Goal: Task Accomplishment & Management: Manage account settings

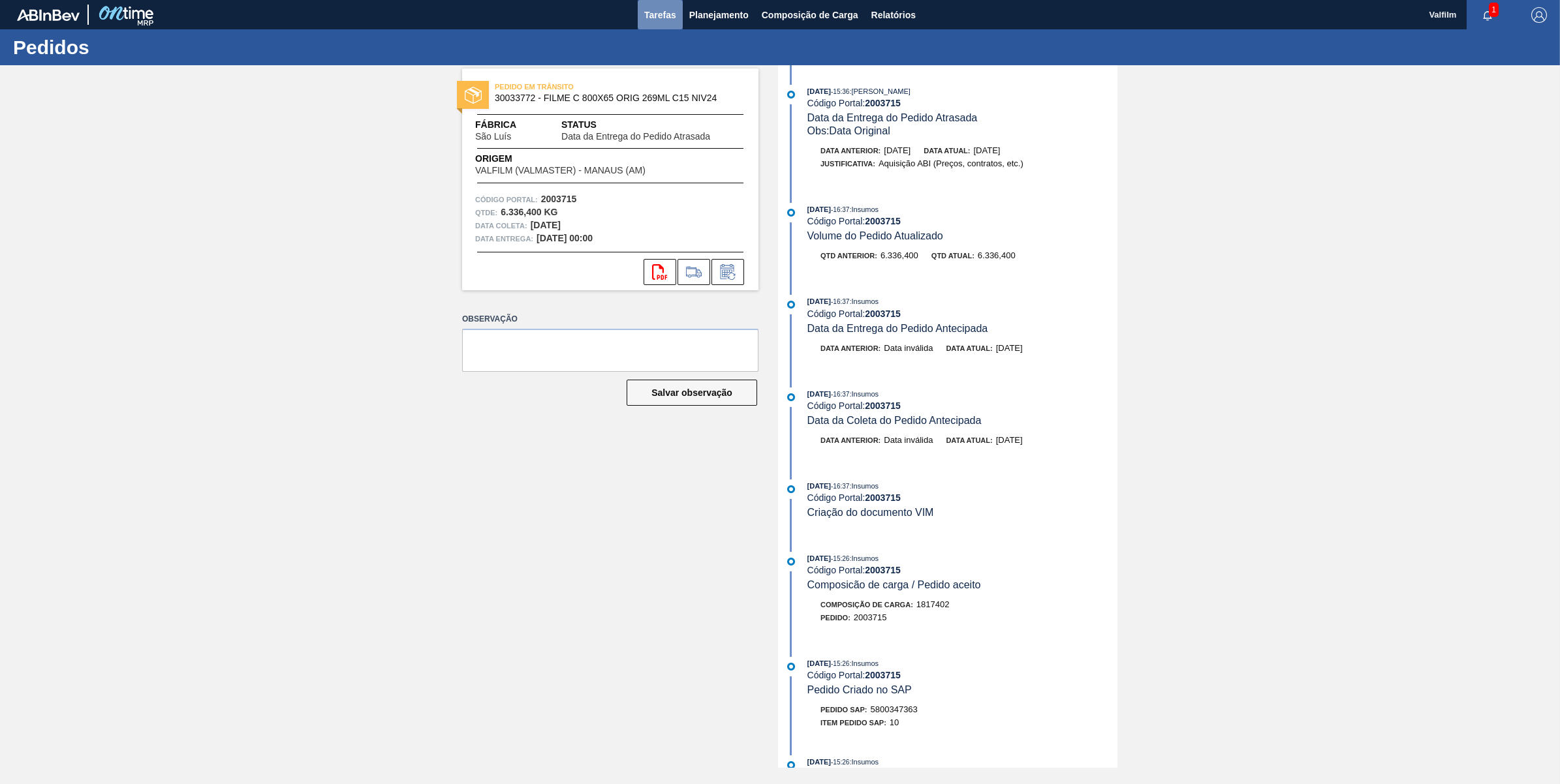
click at [644, 12] on span "Tarefas" at bounding box center [660, 15] width 32 height 16
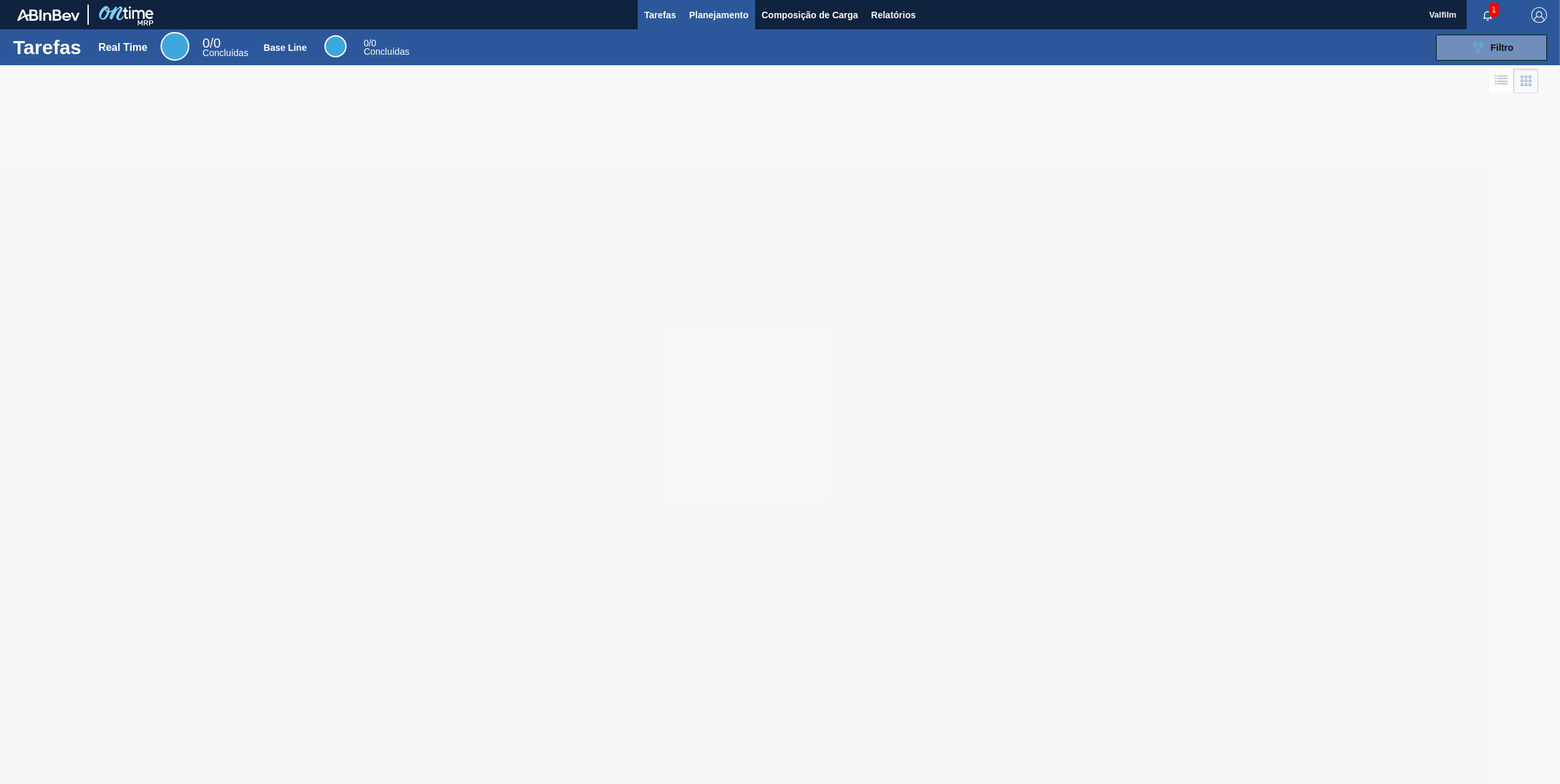
click at [704, 13] on span "Planejamento" at bounding box center [719, 15] width 59 height 16
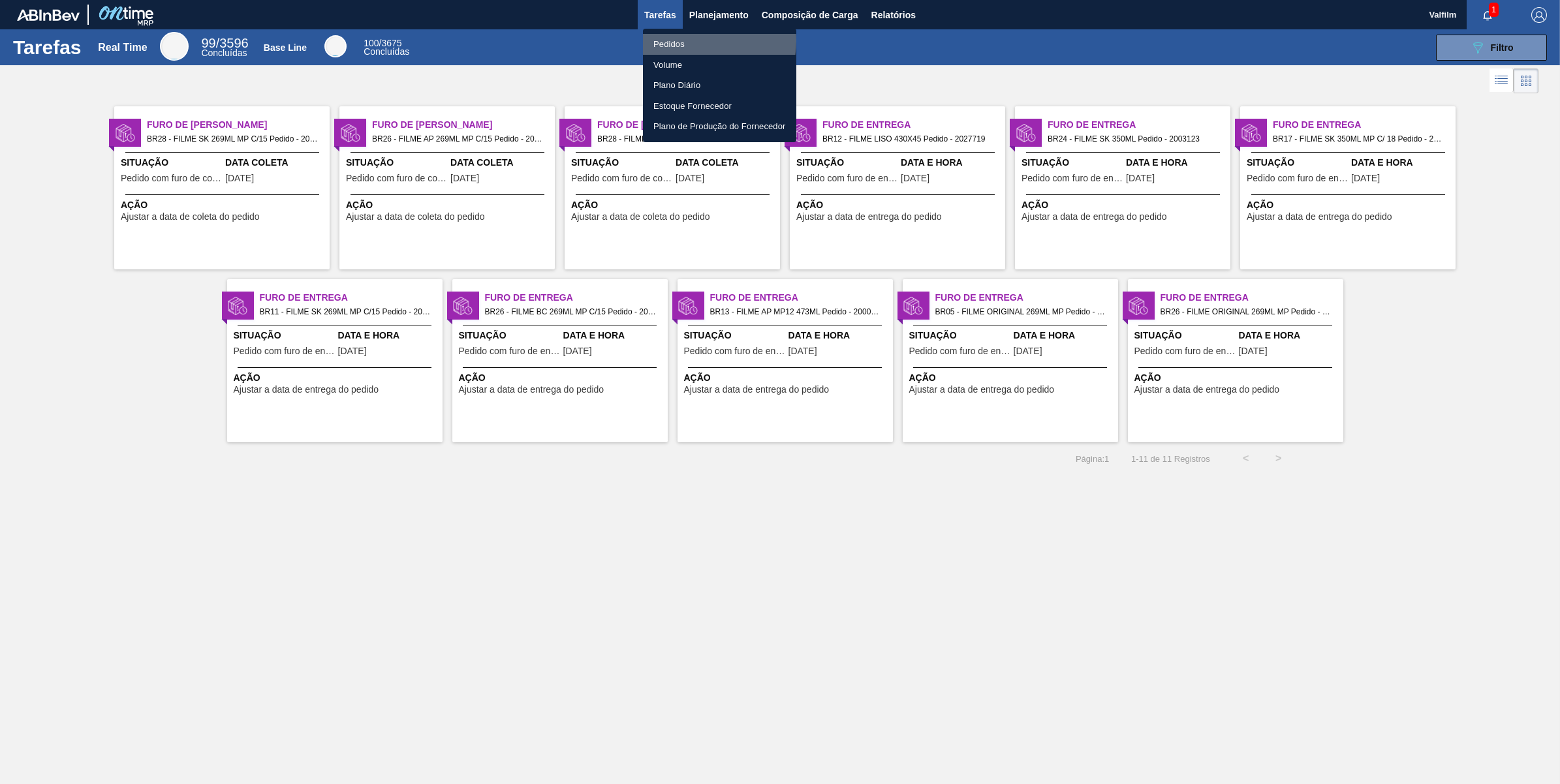
click at [689, 40] on li "Pedidos" at bounding box center [719, 44] width 154 height 21
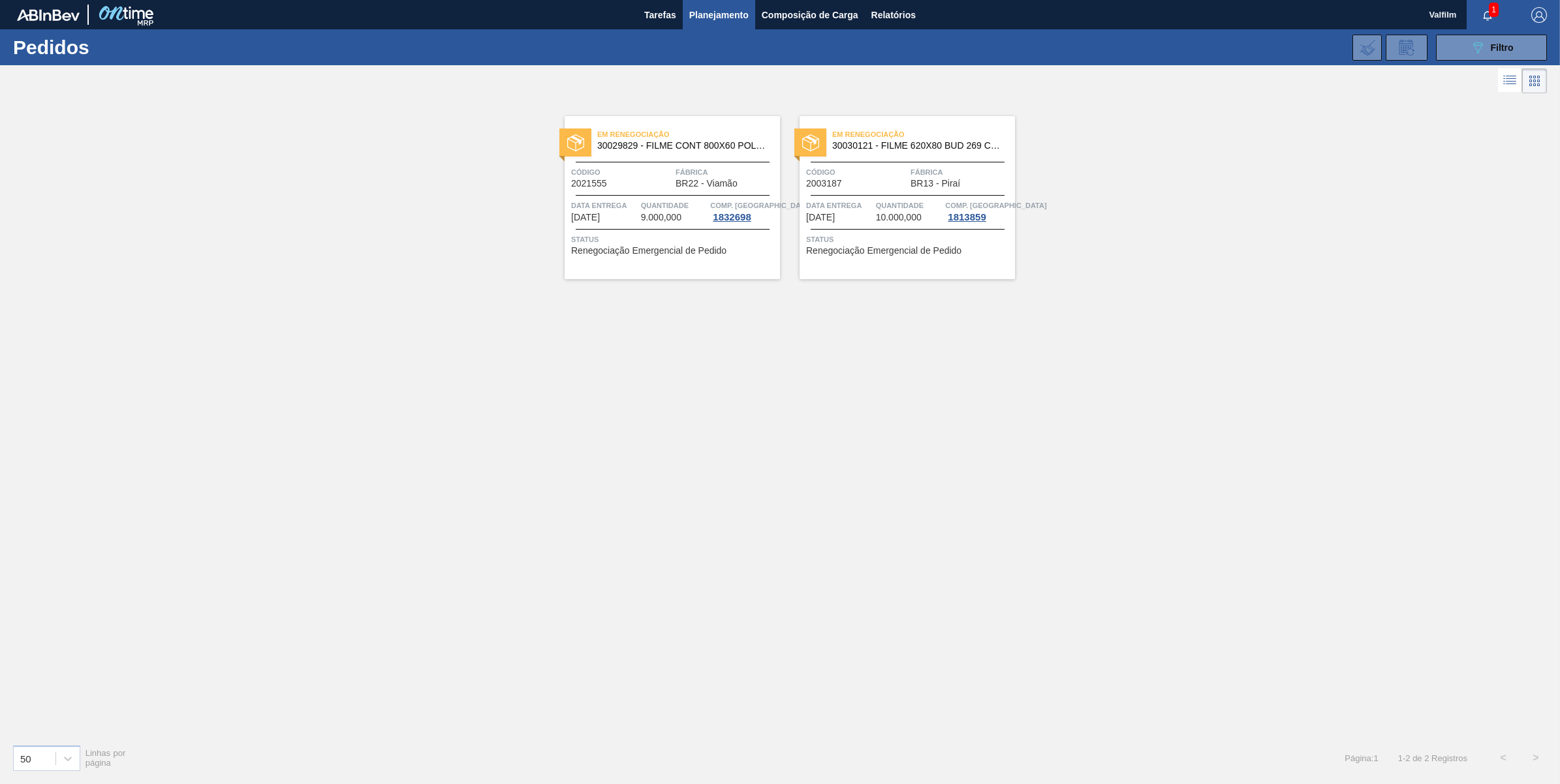
click at [703, 164] on div "Em renegociação 30029829 - FILME CONT 800X60 POLAR 473 C12 429 Código 2021555 F…" at bounding box center [673, 198] width 216 height 163
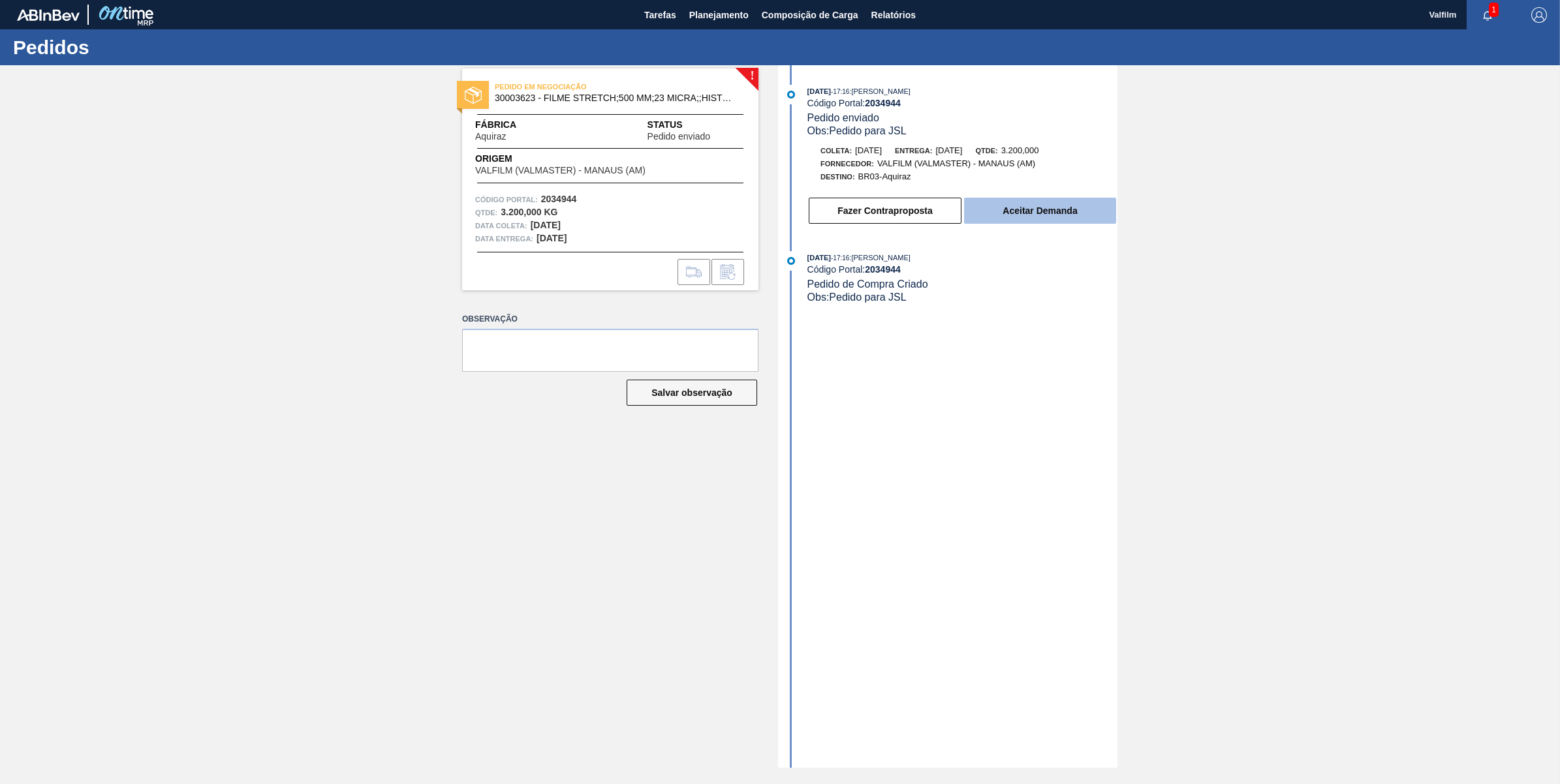
click at [1054, 218] on button "Aceitar Demanda" at bounding box center [1040, 211] width 152 height 26
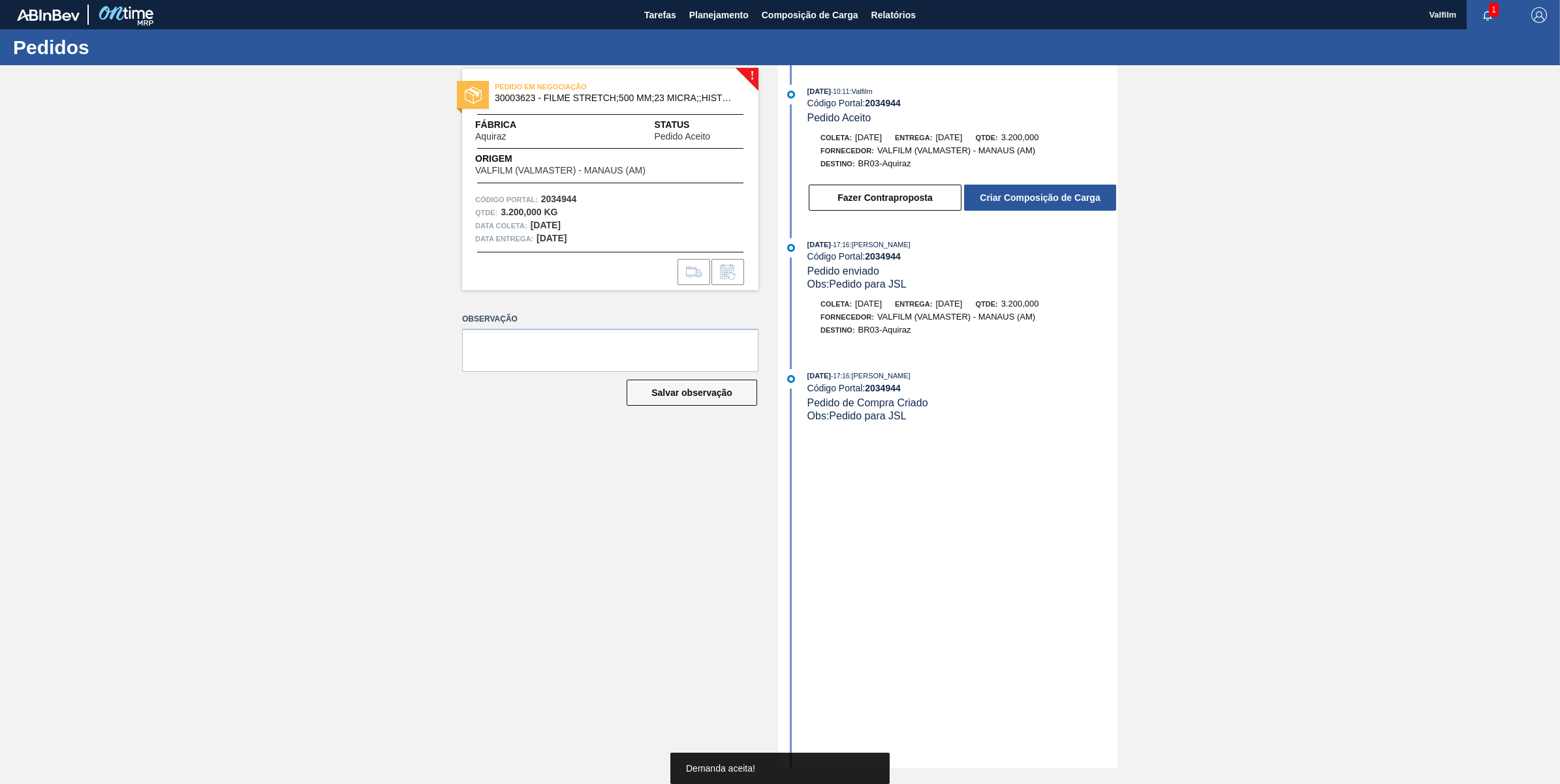
click at [1041, 207] on button "Criar Composição de Carga" at bounding box center [1040, 198] width 152 height 26
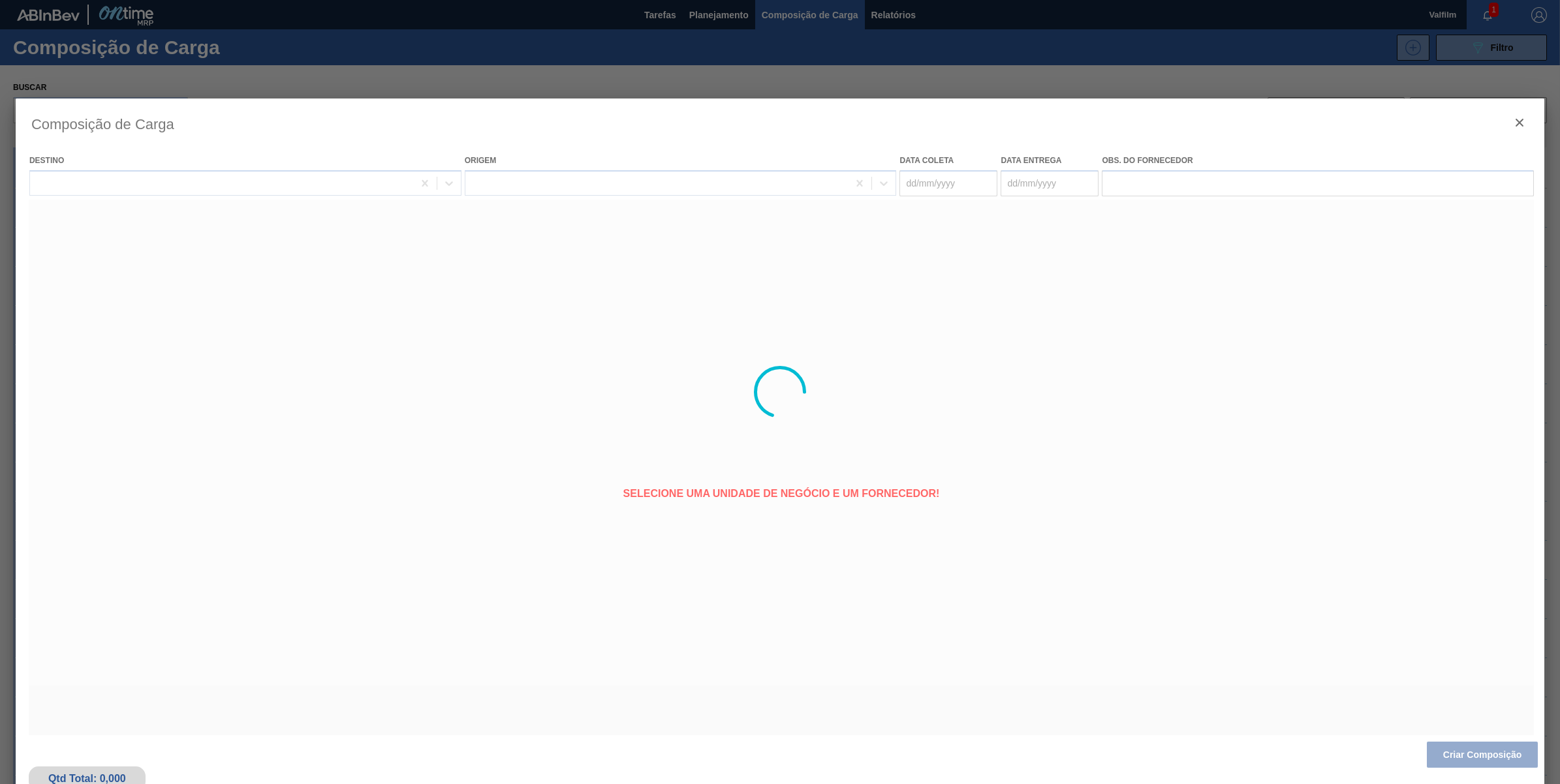
type coleta "[DATE]"
type entrega "[DATE]"
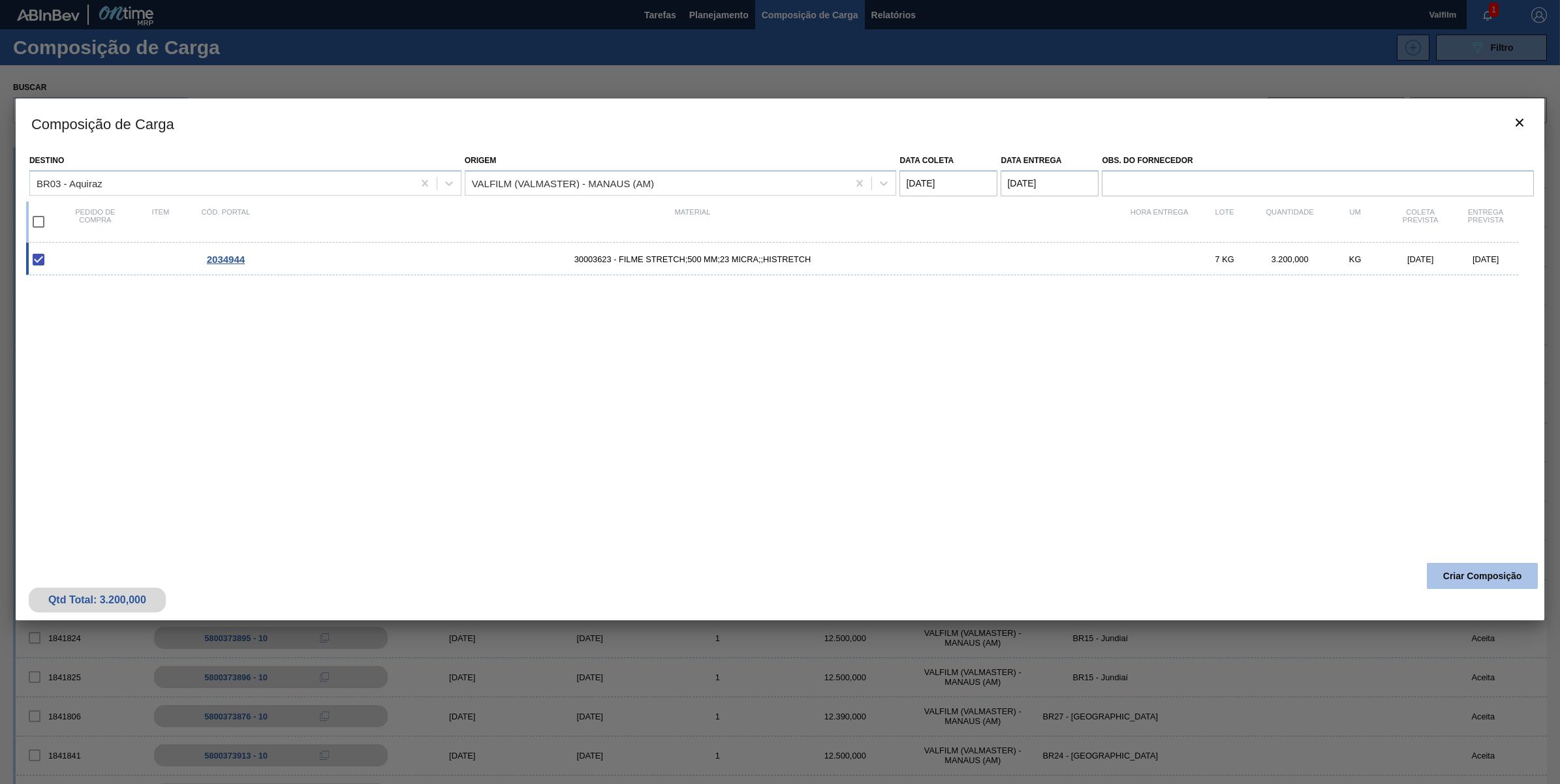
click at [1431, 580] on button "Criar Composição" at bounding box center [1482, 576] width 111 height 26
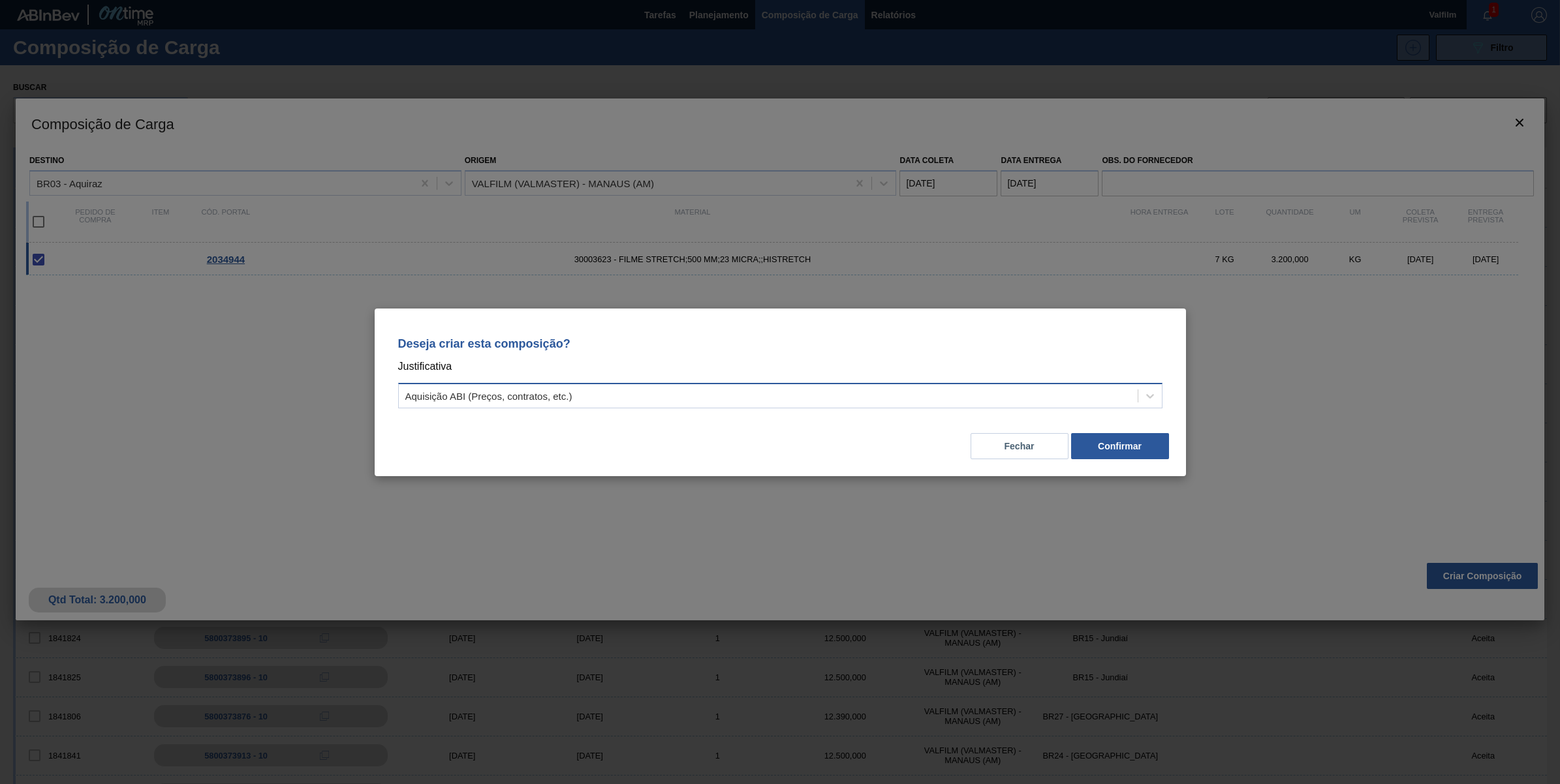
drag, startPoint x: 598, startPoint y: 389, endPoint x: 572, endPoint y: 392, distance: 26.2
click at [585, 389] on div "Aquisição ABI (Preços, contratos, etc.)" at bounding box center [768, 396] width 739 height 19
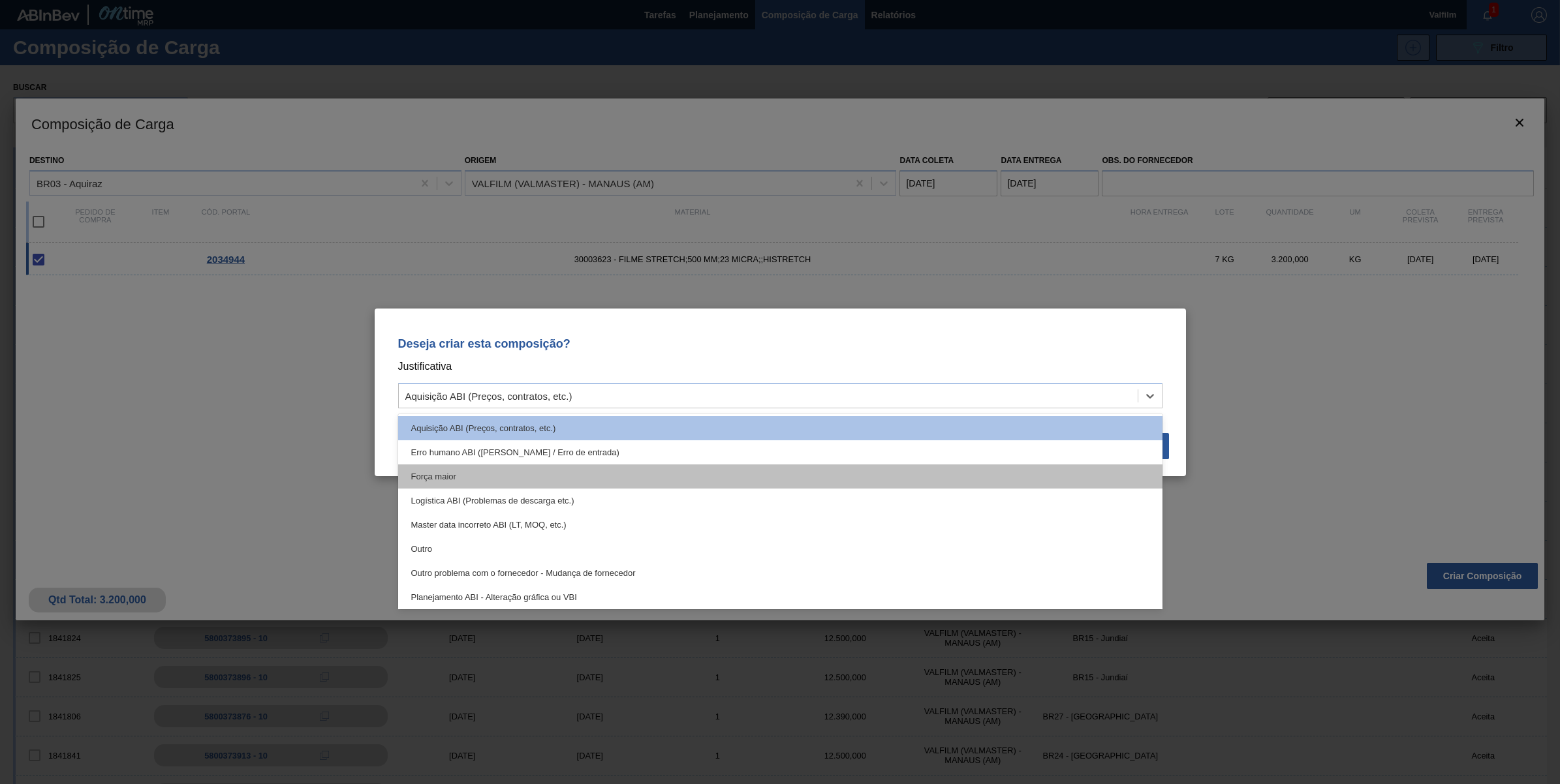
click at [483, 477] on div "Força maior" at bounding box center [780, 476] width 765 height 24
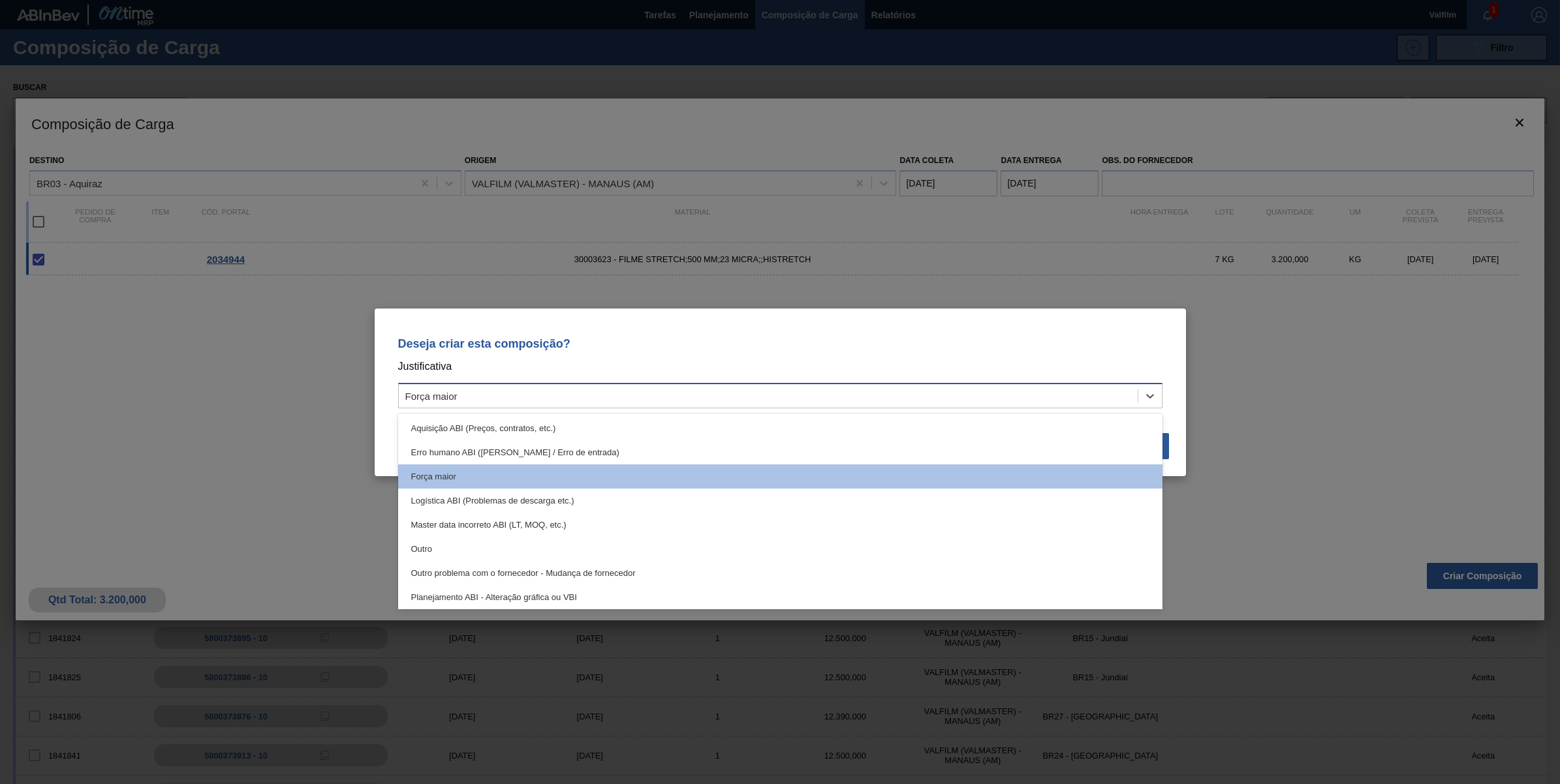
click at [496, 400] on div "Força maior" at bounding box center [768, 396] width 739 height 19
drag, startPoint x: 441, startPoint y: 549, endPoint x: 454, endPoint y: 548, distance: 13.0
click at [441, 550] on div "Outro" at bounding box center [780, 550] width 765 height 24
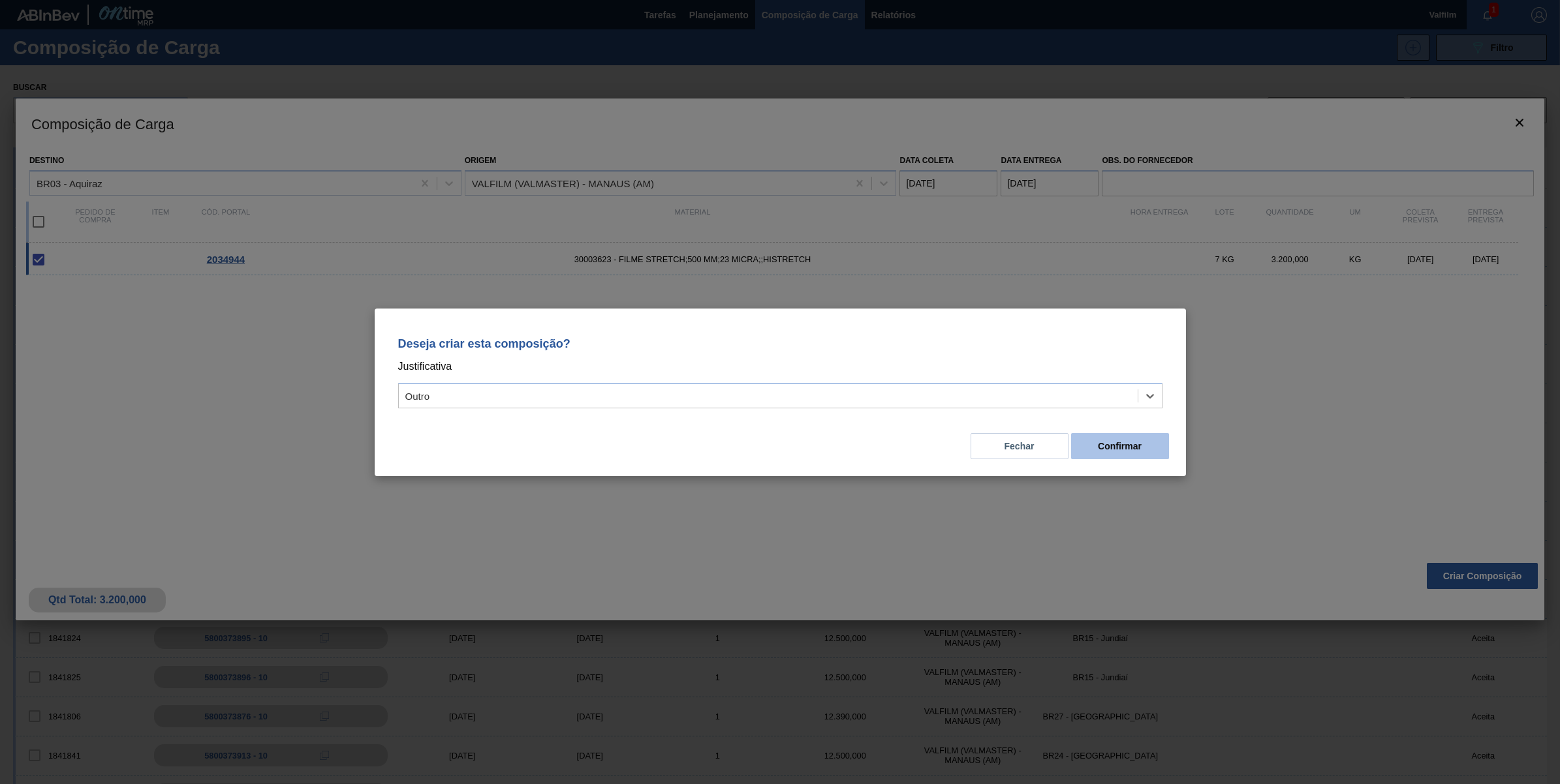
click at [1129, 452] on button "Confirmar" at bounding box center [1120, 446] width 98 height 26
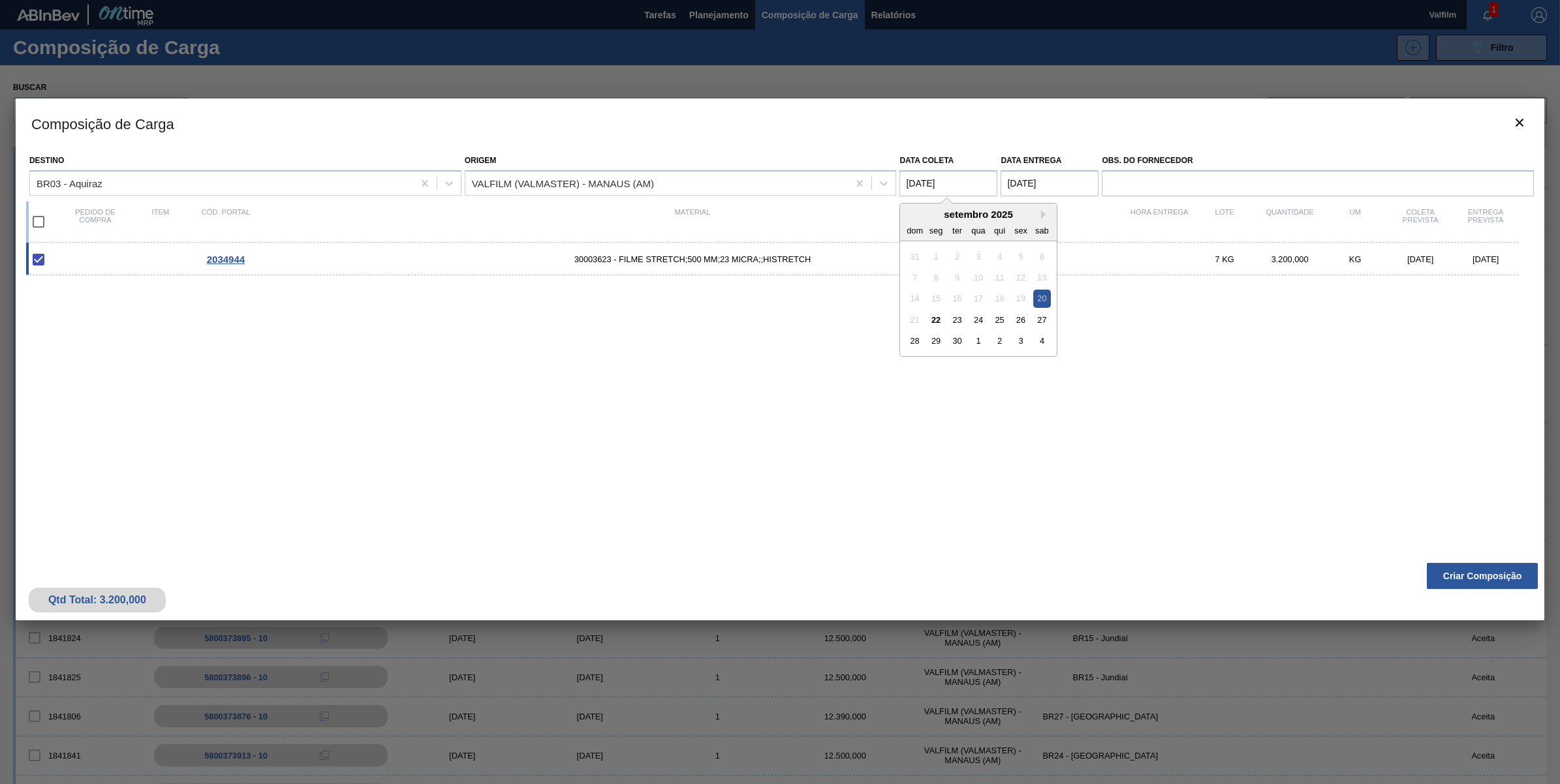
click at [966, 184] on coleta "[DATE]" at bounding box center [948, 184] width 98 height 26
click at [1044, 216] on button "Next Month" at bounding box center [1046, 215] width 9 height 9
click at [1017, 302] on div "17" at bounding box center [1021, 298] width 18 height 18
type coleta "[DATE]"
click at [1453, 545] on div "Destino BR03 - Aquiraz Origem VALFILM (VALMASTER) - MANAUS (AM) Data coleta 17/…" at bounding box center [780, 353] width 1528 height 409
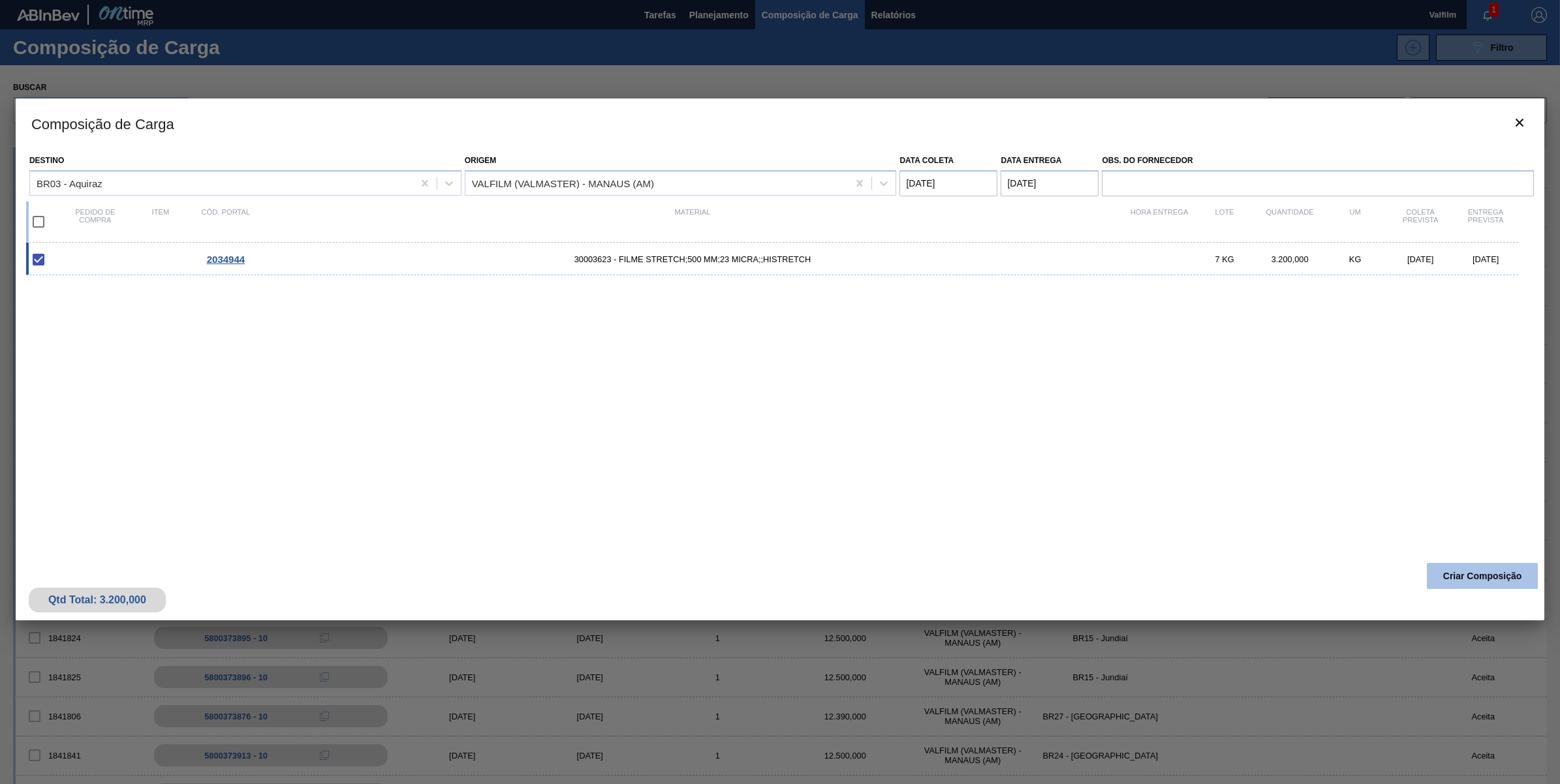
click at [1456, 566] on button "Criar Composição" at bounding box center [1482, 576] width 111 height 26
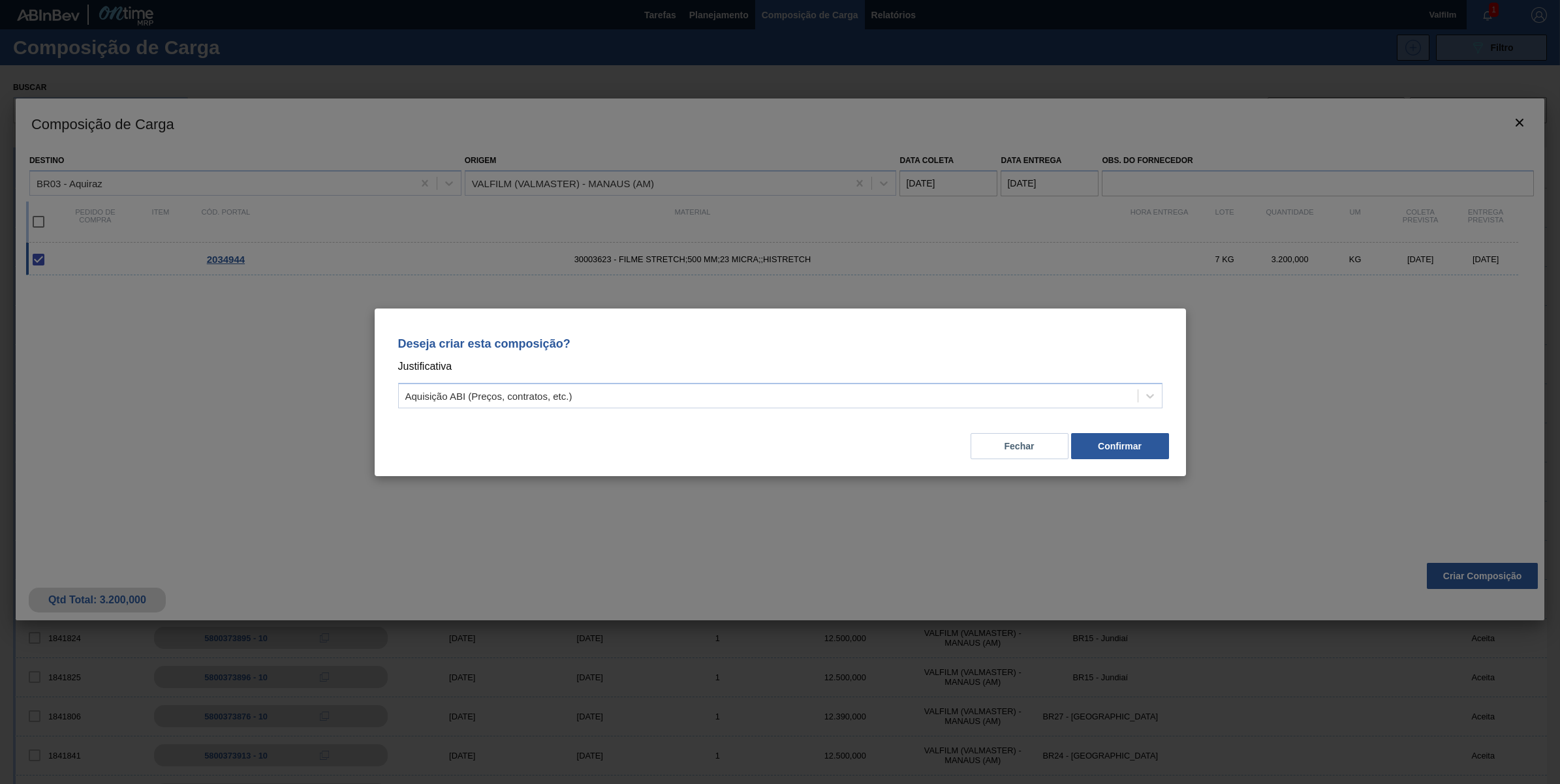
click at [962, 377] on div "Deseja criar esta composição? Justificativa Aquisição ABI (Preços, contratos, e…" at bounding box center [780, 370] width 780 height 92
click at [487, 405] on div "Aquisição ABI (Preços, contratos, etc.)" at bounding box center [768, 396] width 739 height 19
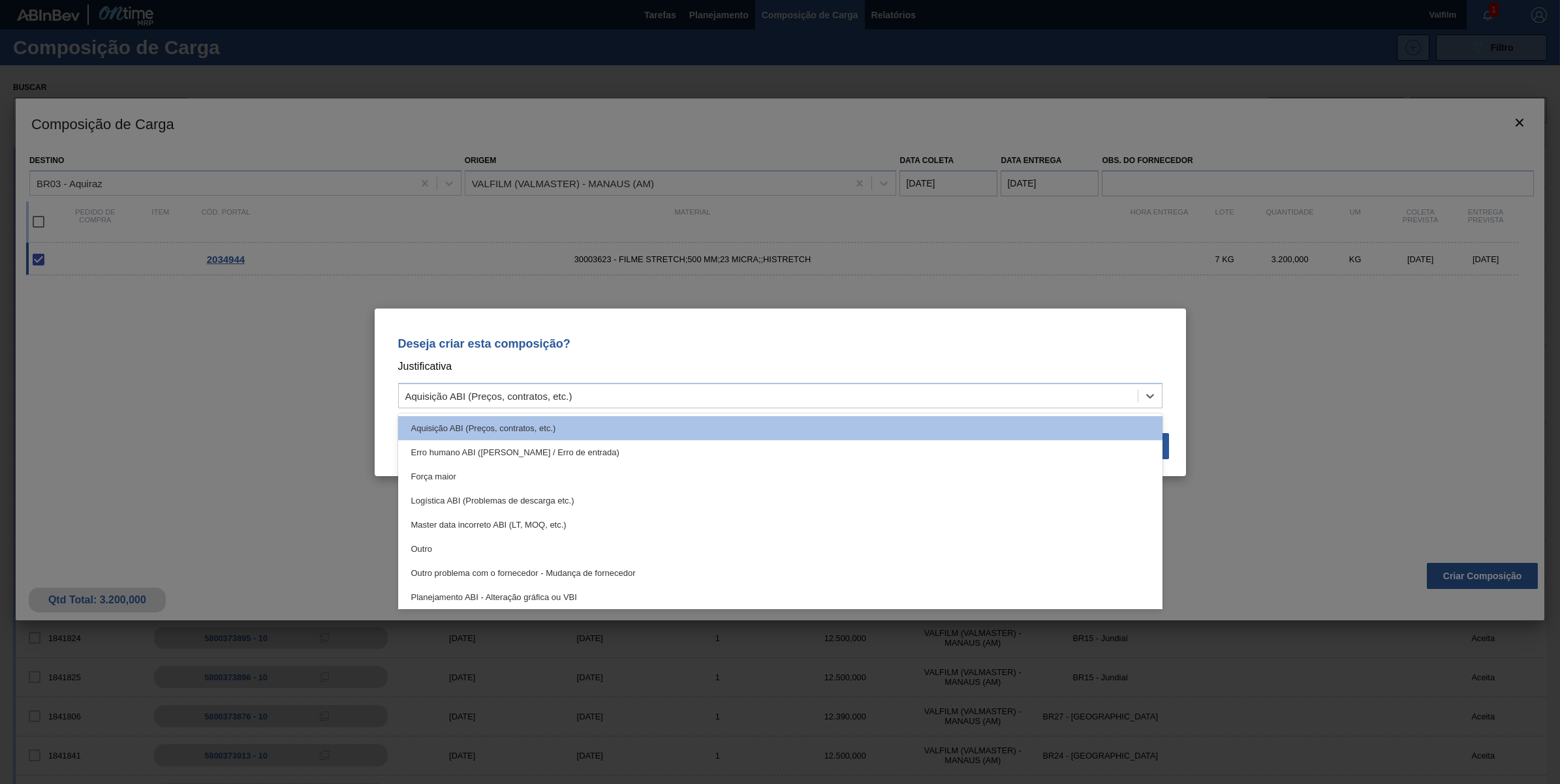
drag, startPoint x: 447, startPoint y: 544, endPoint x: 464, endPoint y: 545, distance: 17.0
click at [447, 545] on div "Outro" at bounding box center [780, 550] width 765 height 24
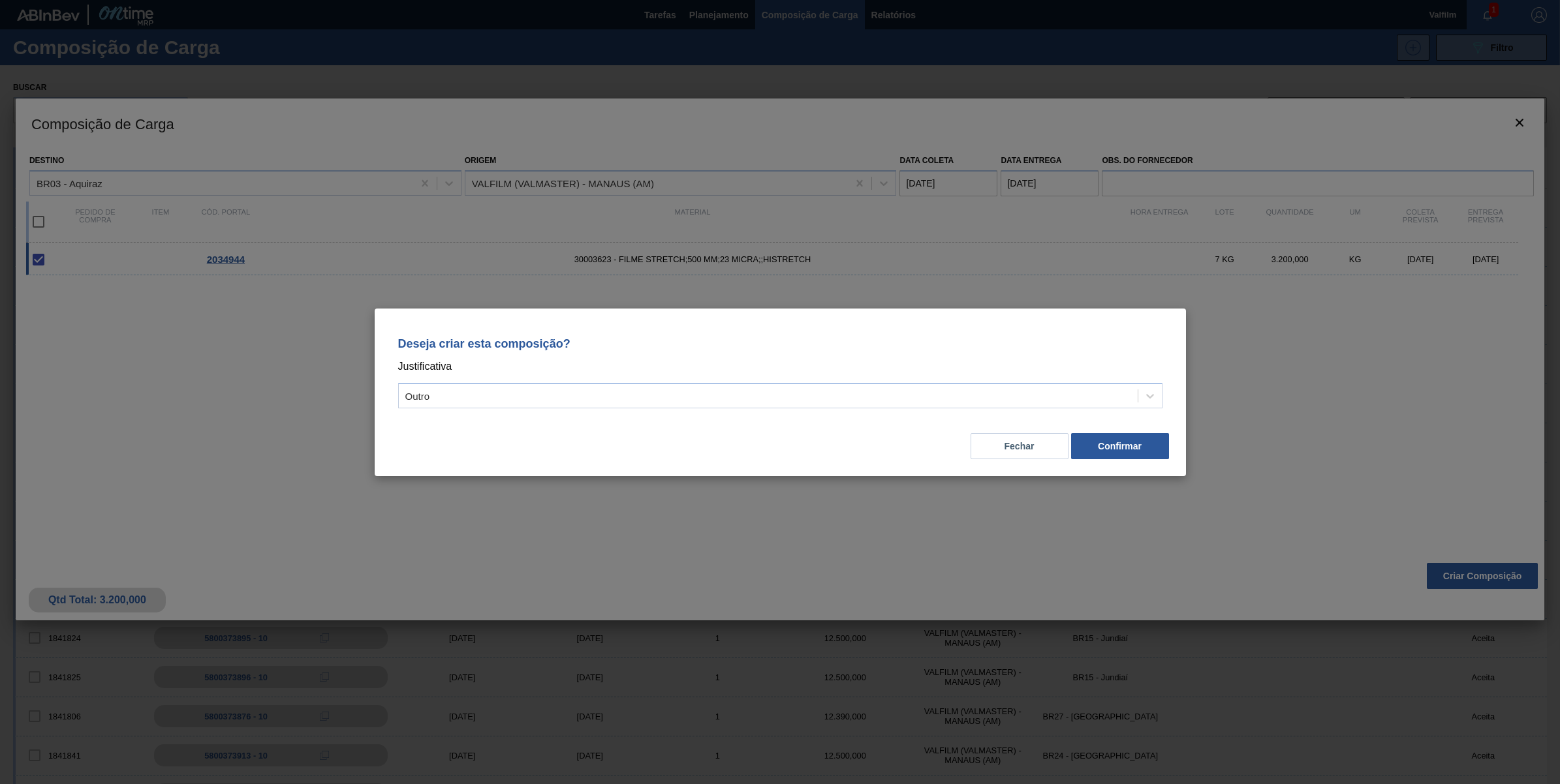
click at [1170, 443] on div "Deseja criar esta composição? Justificativa Outro Fechar Confirmar" at bounding box center [780, 392] width 811 height 168
click at [1157, 447] on button "Confirmar" at bounding box center [1120, 446] width 98 height 26
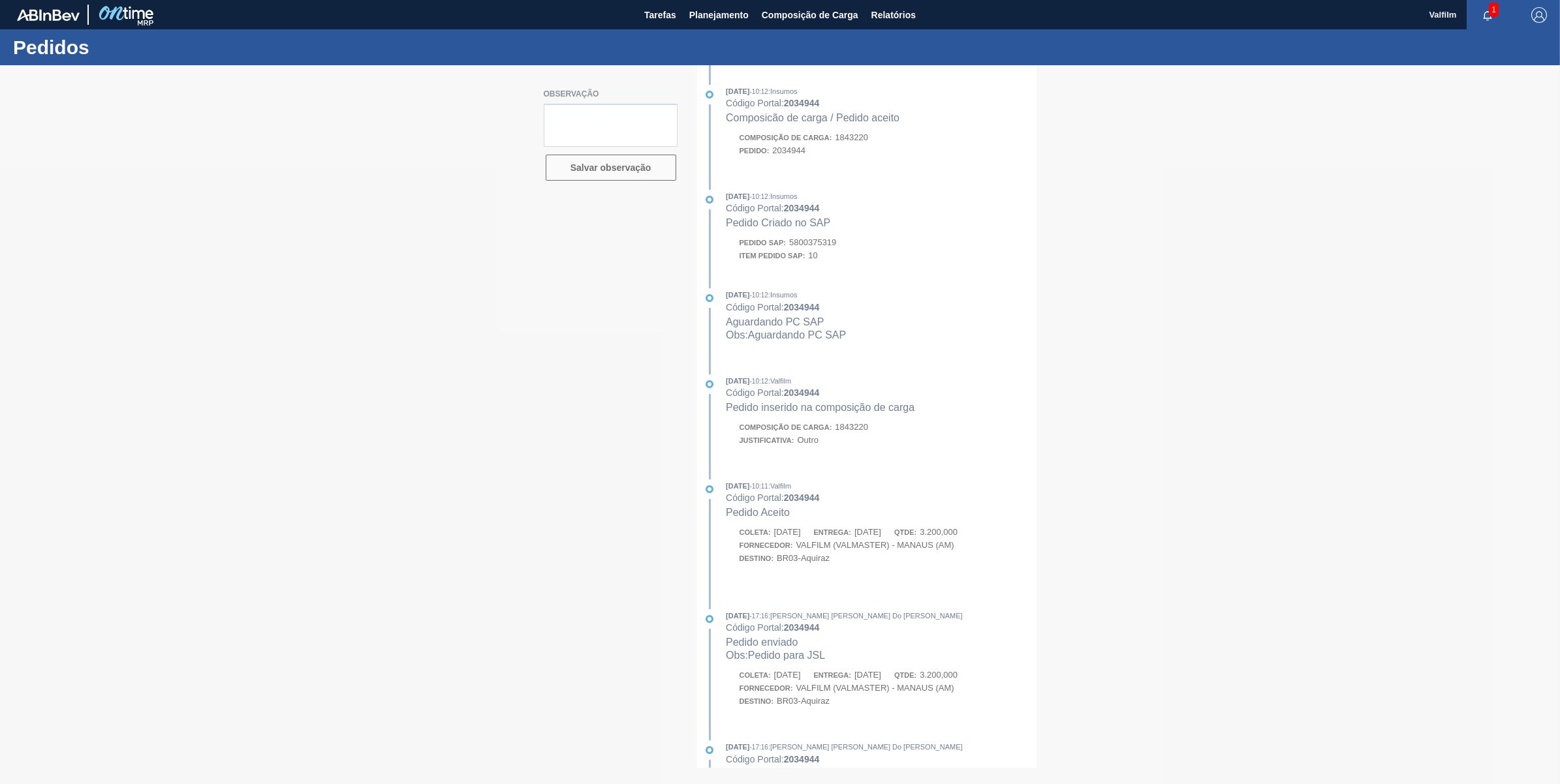
click at [827, 246] on div at bounding box center [780, 425] width 1560 height 719
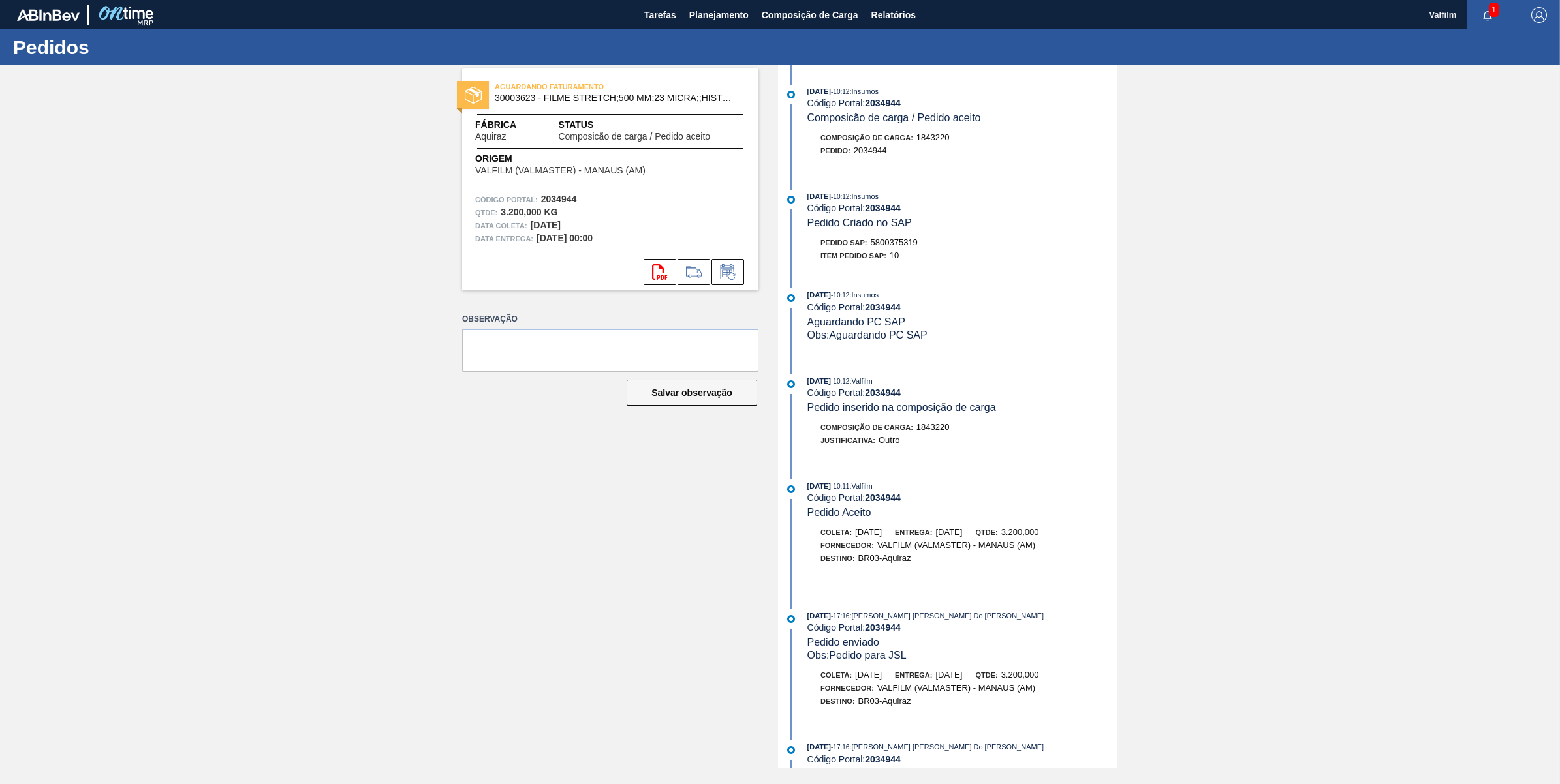
click at [904, 245] on span "5800375319" at bounding box center [894, 242] width 47 height 9
copy span "5800375319"
click at [511, 99] on span "30003623 - FILME STRETCH;500 MM;23 MICRA;;HISTRETCH" at bounding box center [613, 98] width 237 height 9
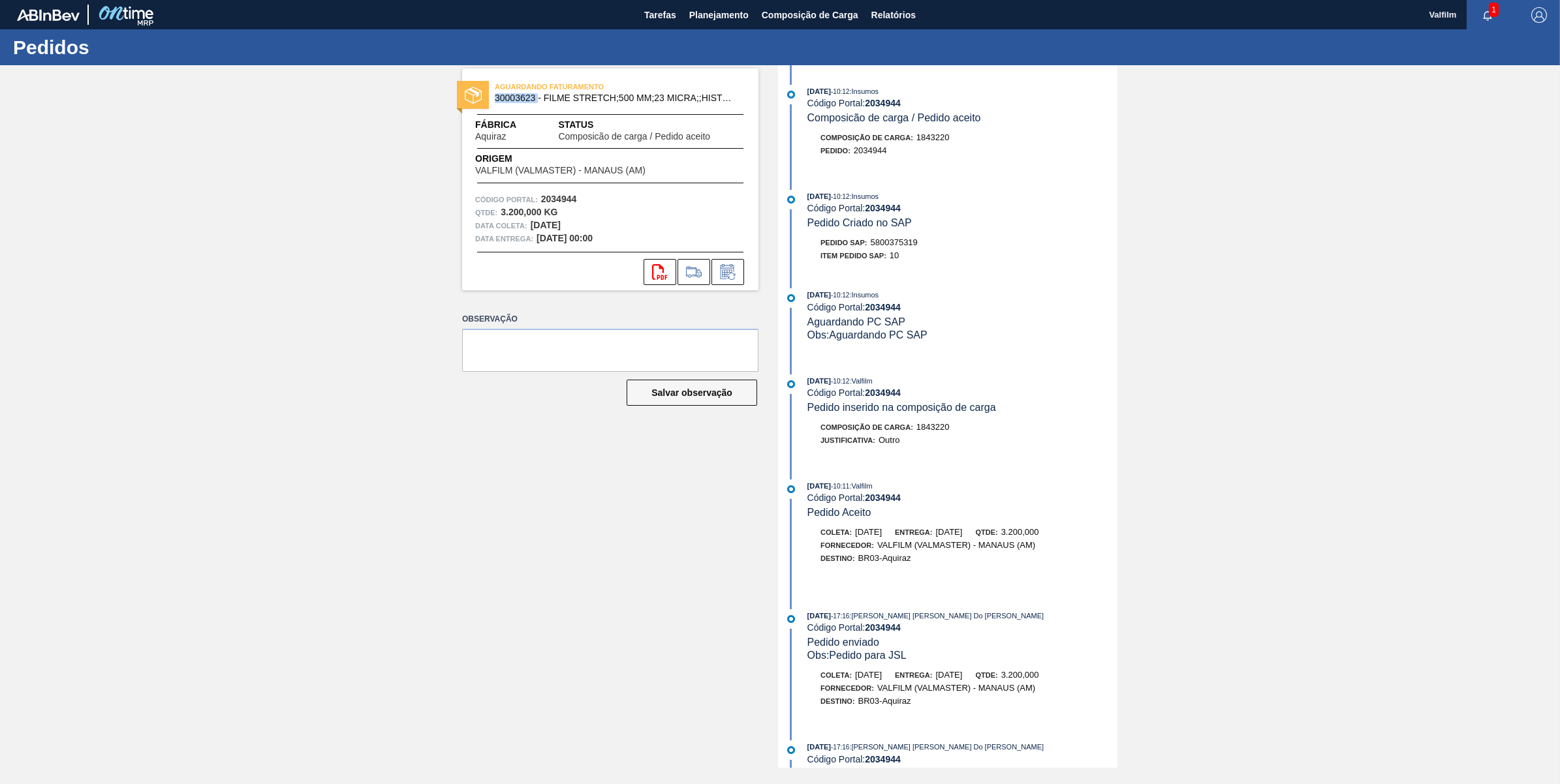
copy span "30003623"
click at [514, 96] on span "30003623 - FILME STRETCH;500 MM;23 MICRA;;HISTRETCH" at bounding box center [613, 98] width 237 height 9
click at [886, 103] on strong "2034944" at bounding box center [883, 102] width 36 height 10
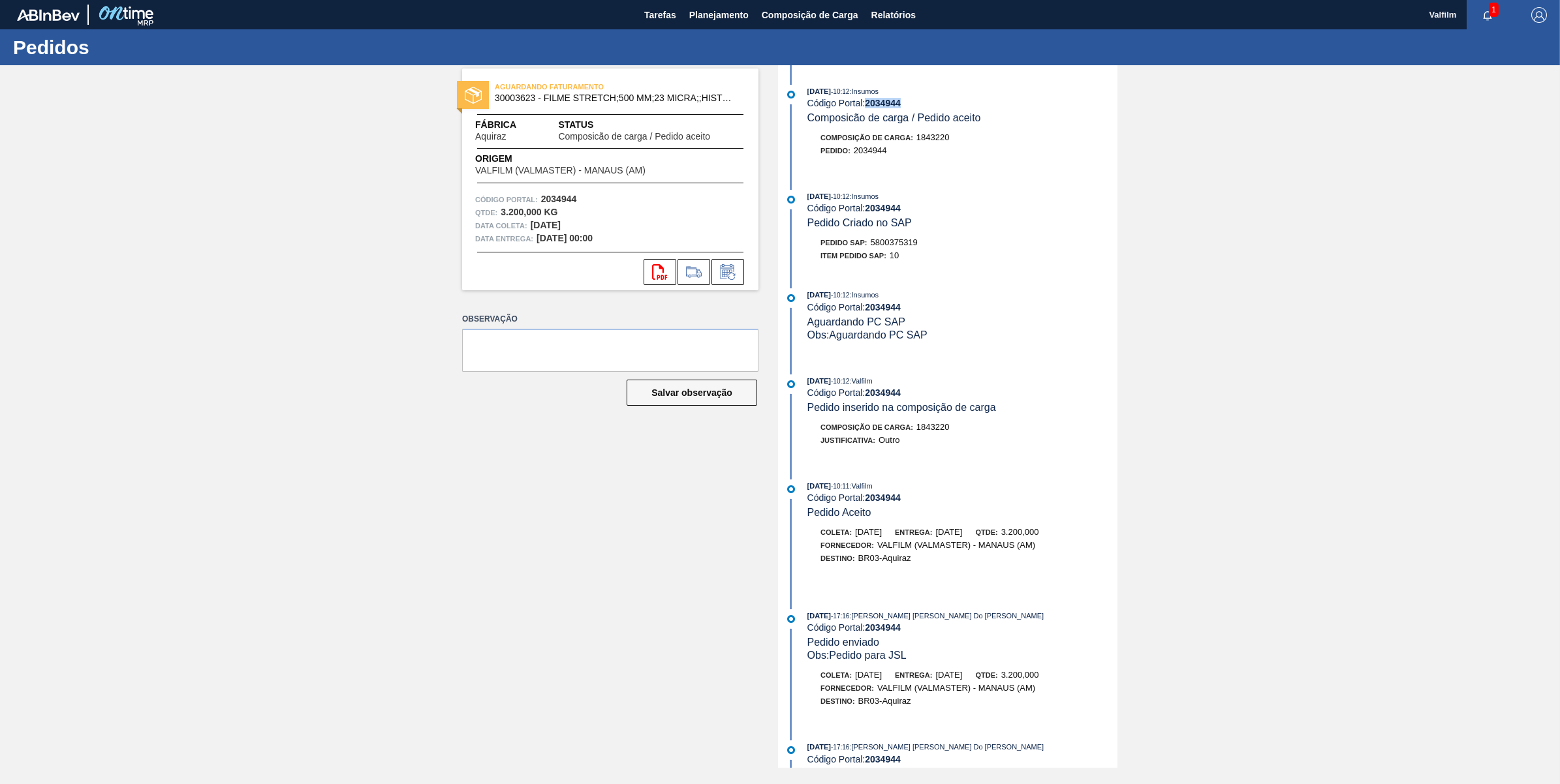
copy strong "2034944"
click at [720, 276] on icon at bounding box center [727, 272] width 14 height 15
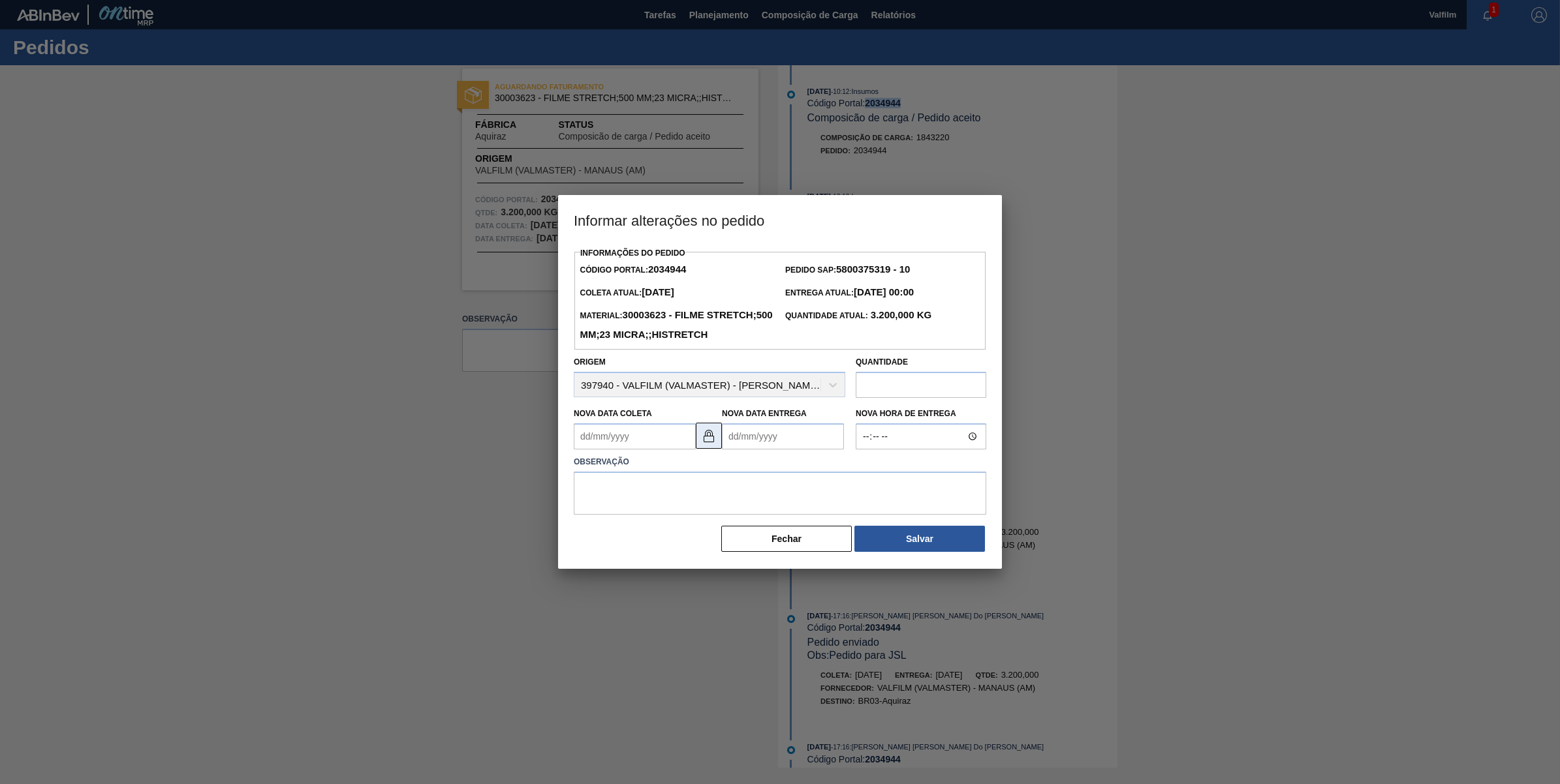
click at [703, 444] on img at bounding box center [708, 435] width 16 height 16
click at [660, 449] on Coleta2034944 "Nova Data Coleta" at bounding box center [635, 437] width 122 height 26
click at [722, 473] on button "Next Month" at bounding box center [720, 468] width 9 height 9
click at [695, 561] on div "17" at bounding box center [694, 552] width 18 height 18
type Coleta2034944 "[DATE]"
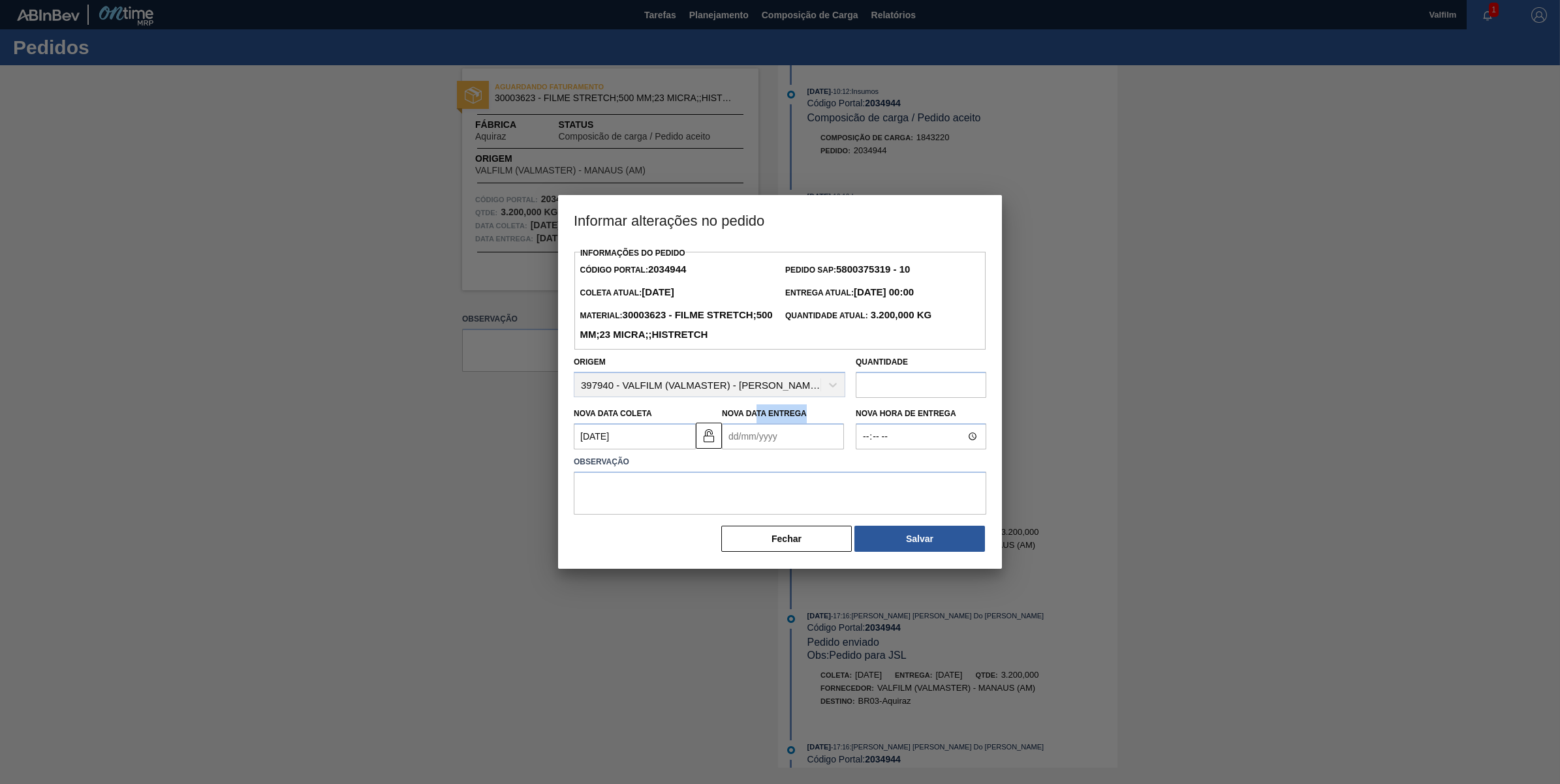
drag, startPoint x: 754, startPoint y: 443, endPoint x: 756, endPoint y: 451, distance: 8.2
click at [755, 445] on div "Nova Data Entrega" at bounding box center [783, 427] width 122 height 45
click at [762, 449] on Entrega2034944 "Nova Data Entrega" at bounding box center [783, 437] width 122 height 26
click at [865, 491] on div "Previous Month Next Month setembro 2025 dom seg ter qua qui sex sab 31 1 2 3 4 …" at bounding box center [801, 533] width 158 height 154
click at [866, 493] on div "dom seg ter qua qui sex sab" at bounding box center [800, 483] width 157 height 21
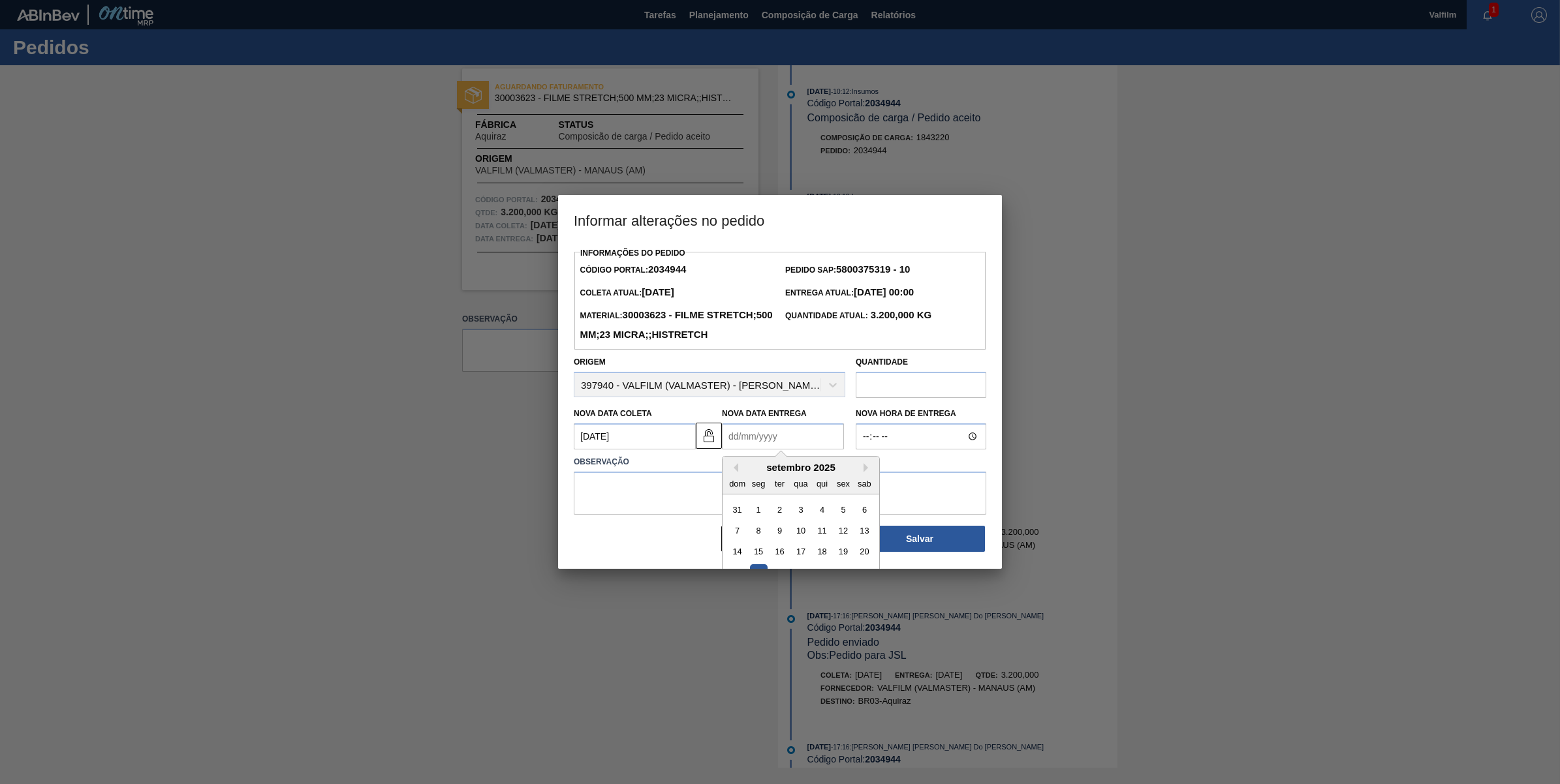
click at [863, 493] on div "dom seg ter qua qui sex sab" at bounding box center [800, 483] width 157 height 21
click at [865, 473] on button "Next Month" at bounding box center [868, 468] width 9 height 9
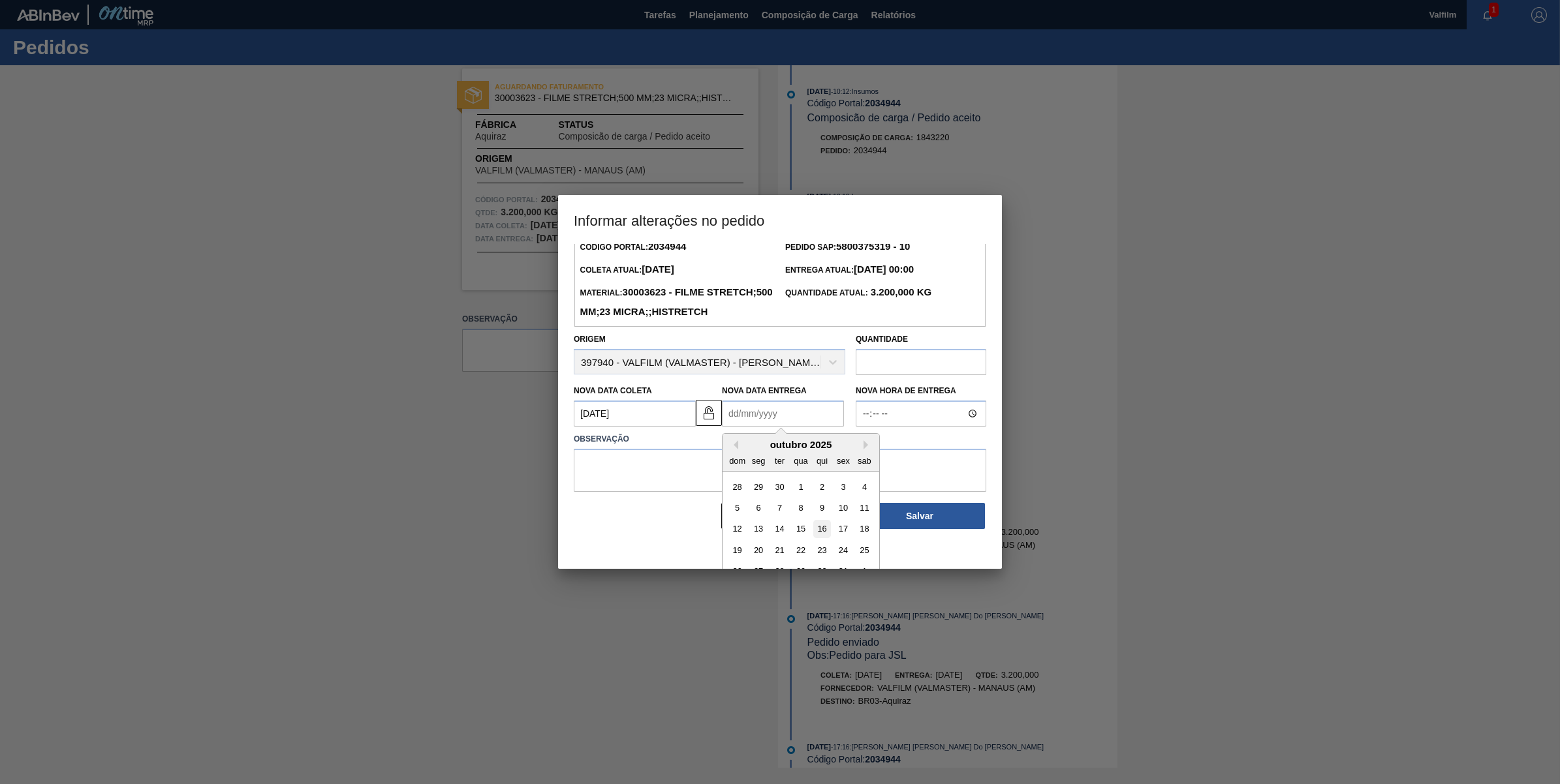
scroll to position [44, 0]
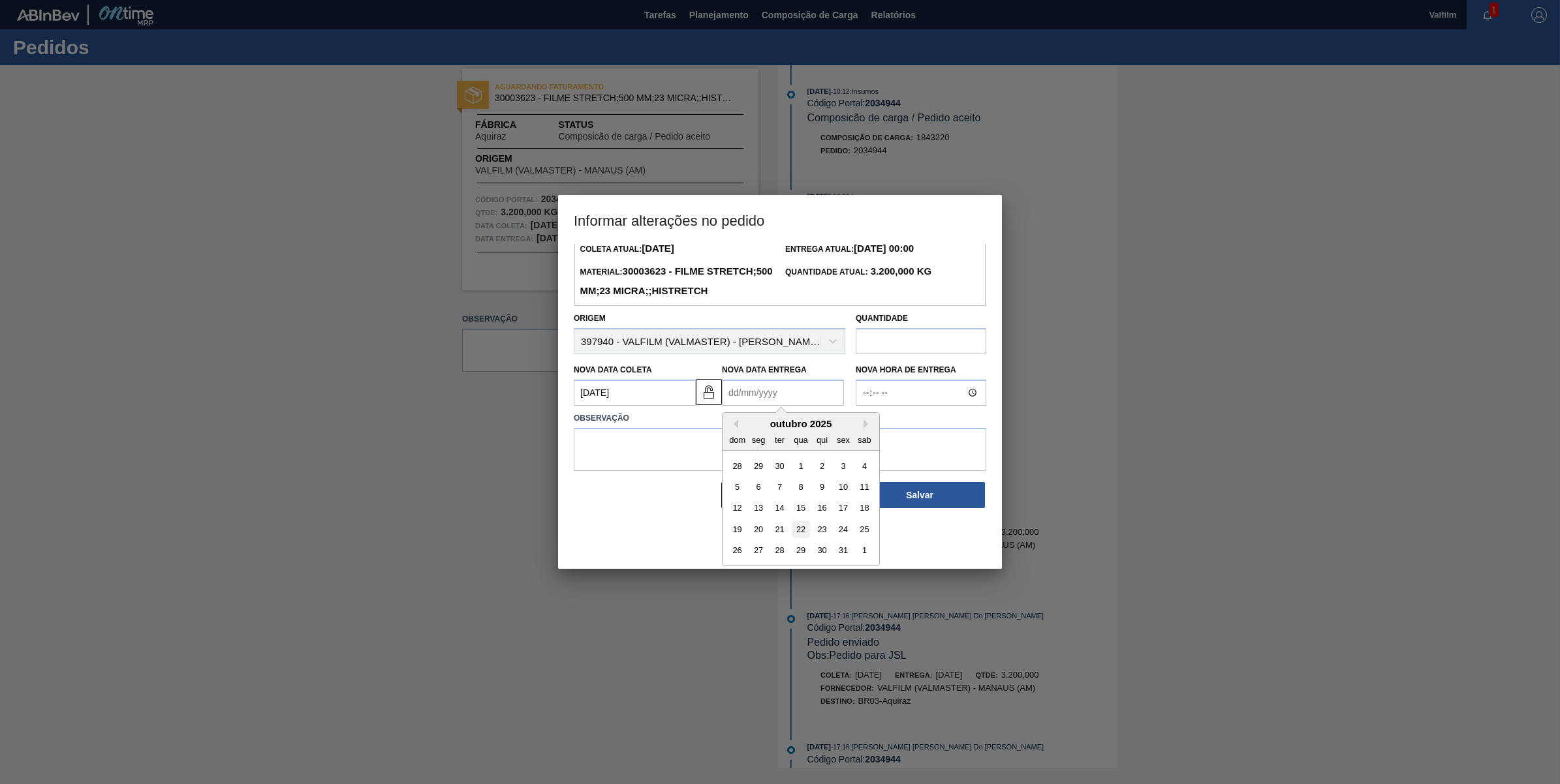
click at [801, 538] on div "22" at bounding box center [800, 529] width 18 height 18
type Entrega2034944 "[DATE]"
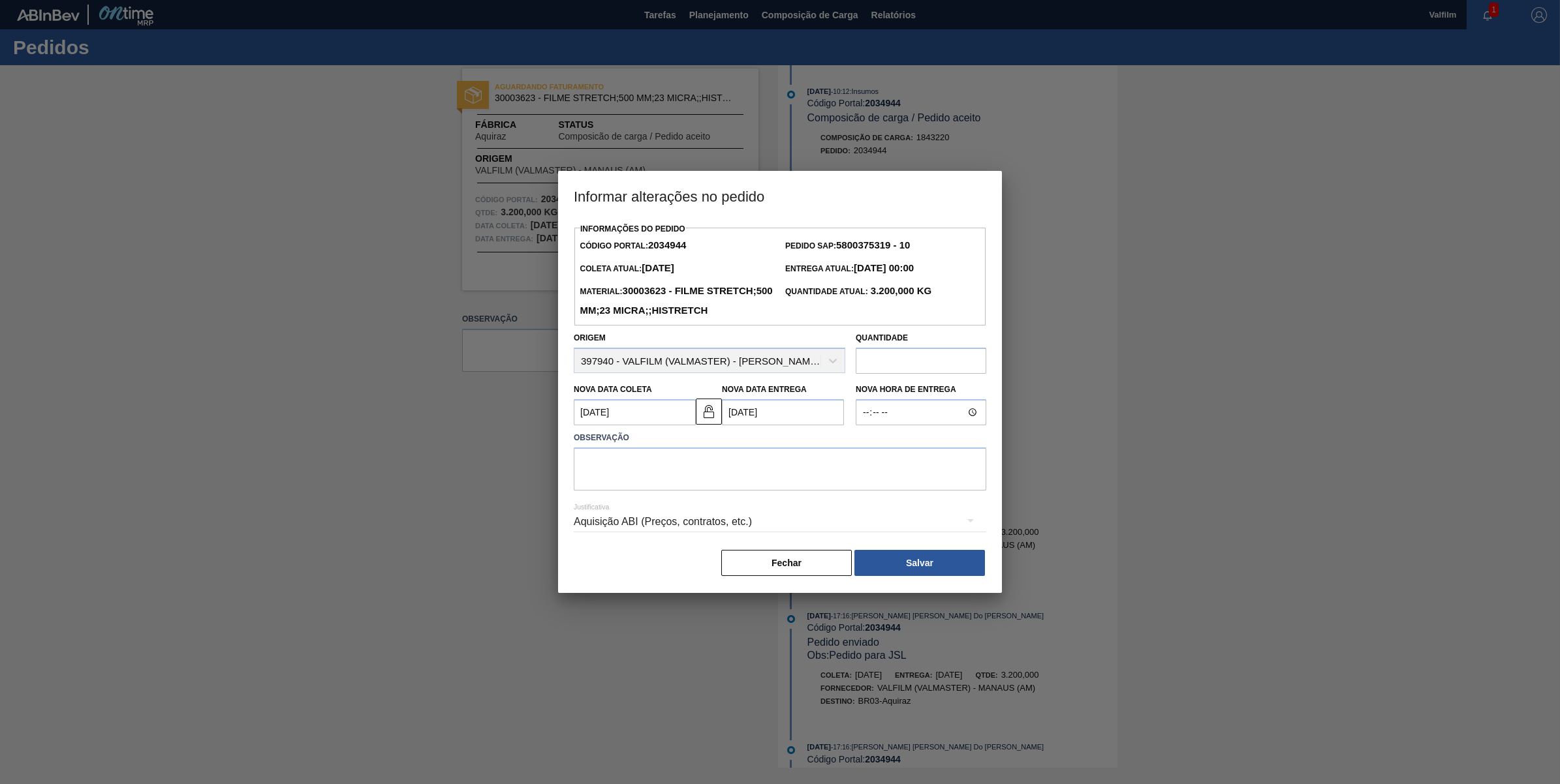
scroll to position [0, 0]
click at [784, 481] on textarea at bounding box center [780, 469] width 413 height 43
type textarea "Ajuste de data / lead time"
click at [707, 540] on div "Aquisição ABI (Preços, contratos, etc.)" at bounding box center [780, 521] width 413 height 37
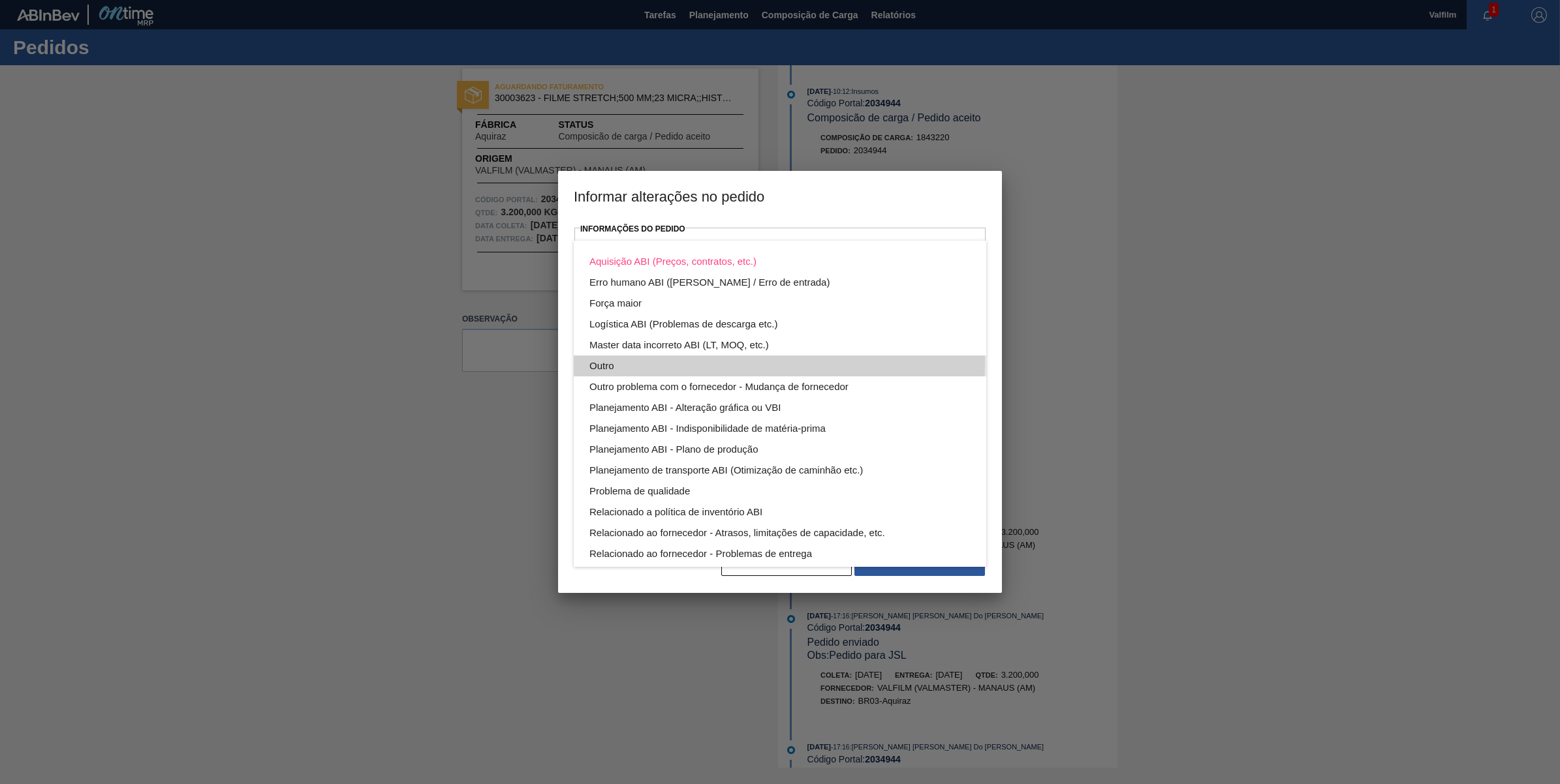
drag, startPoint x: 619, startPoint y: 357, endPoint x: 643, endPoint y: 382, distance: 34.7
click at [619, 359] on div "Outro" at bounding box center [780, 366] width 381 height 21
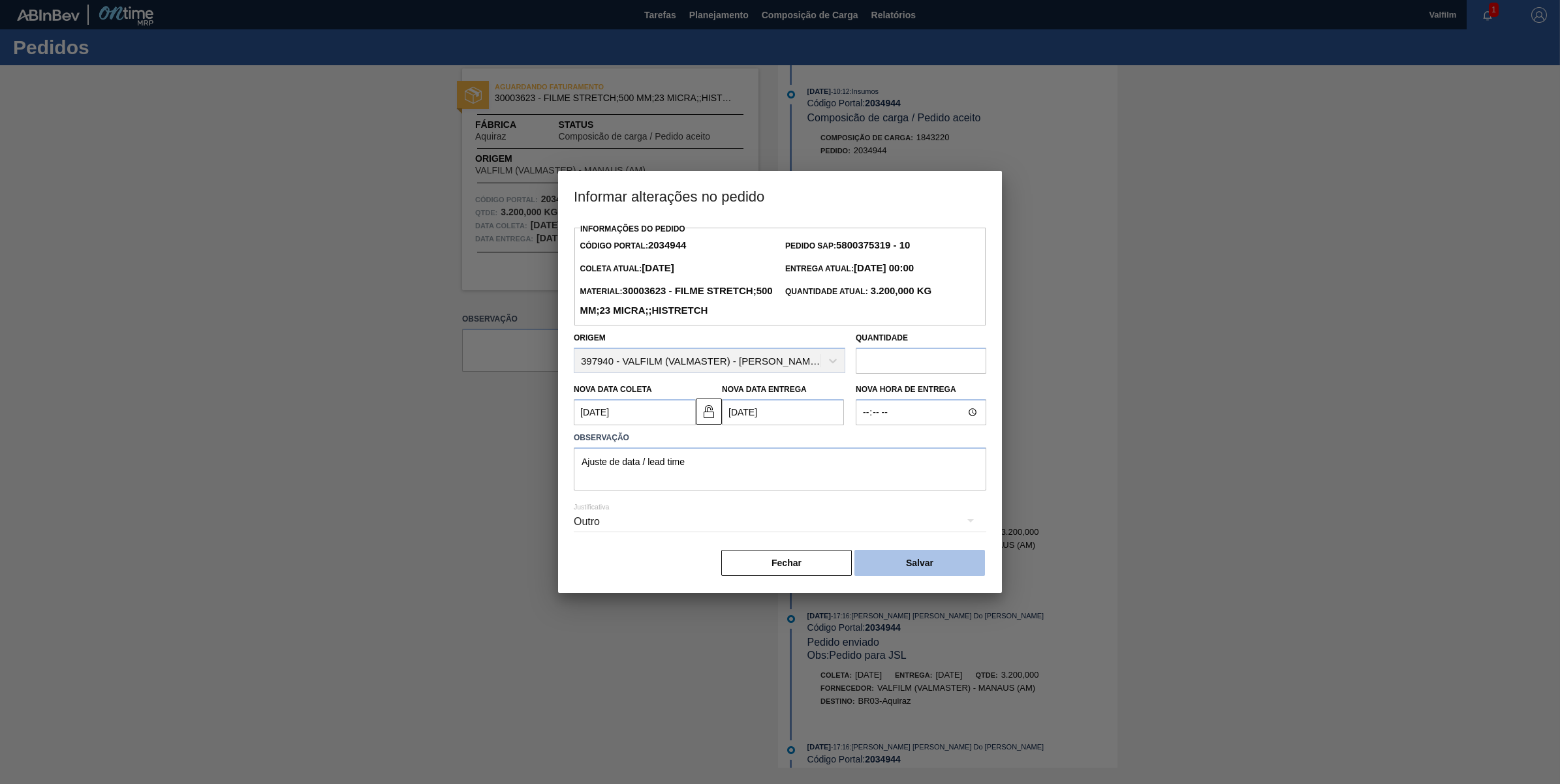
click at [931, 576] on button "Salvar" at bounding box center [919, 564] width 130 height 26
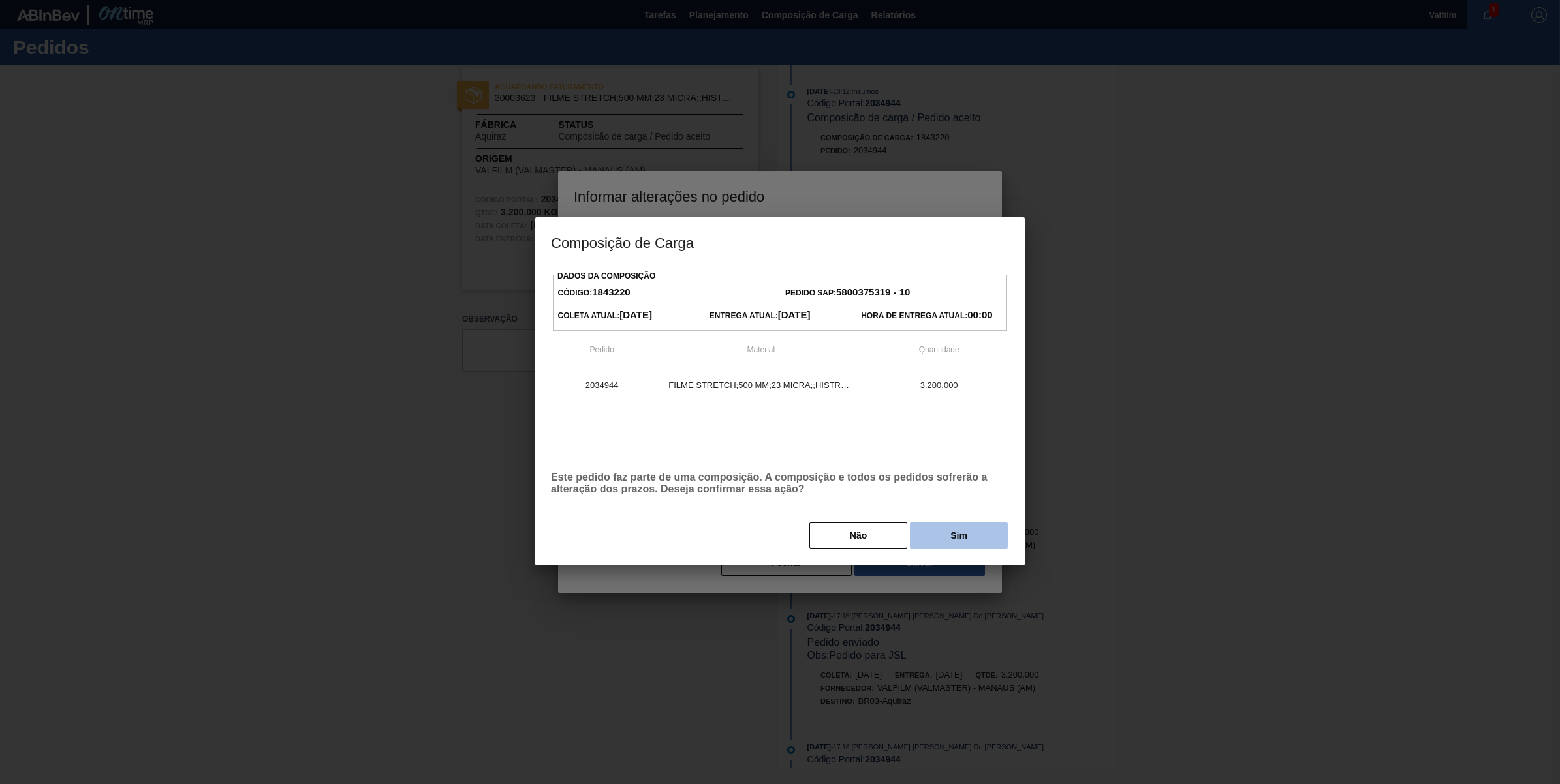
click at [951, 533] on button "Sim" at bounding box center [959, 535] width 98 height 26
